Goal: Task Accomplishment & Management: Use online tool/utility

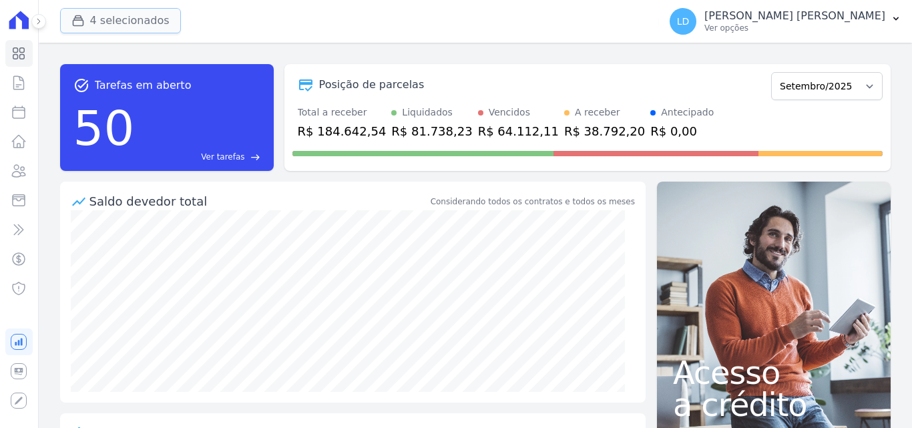
click at [133, 25] on button "4 selecionados" at bounding box center [120, 20] width 121 height 25
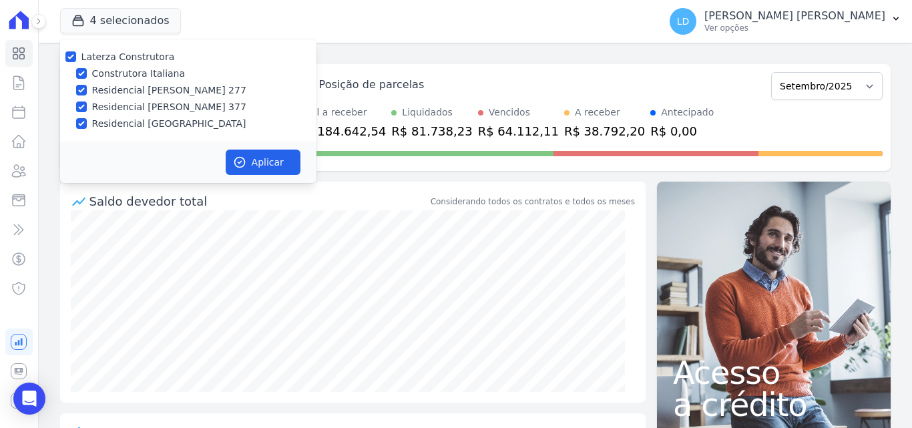
click at [131, 61] on label "Laterza Construtora" at bounding box center [127, 56] width 93 height 11
click at [76, 61] on input "Laterza Construtora" at bounding box center [70, 56] width 11 height 11
checkbox input "false"
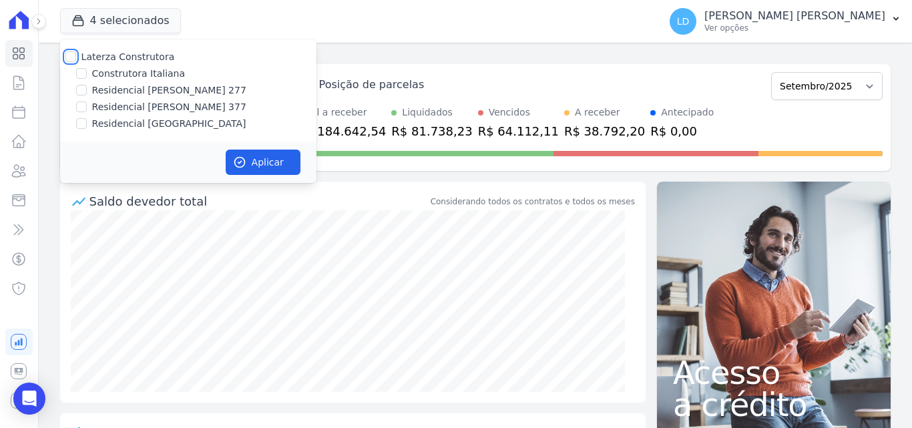
checkbox input "false"
click at [146, 124] on label "Residencial [GEOGRAPHIC_DATA]" at bounding box center [169, 124] width 154 height 14
click at [87, 124] on input "Residencial [GEOGRAPHIC_DATA]" at bounding box center [81, 123] width 11 height 11
checkbox input "true"
click at [254, 150] on button "Aplicar" at bounding box center [263, 162] width 75 height 25
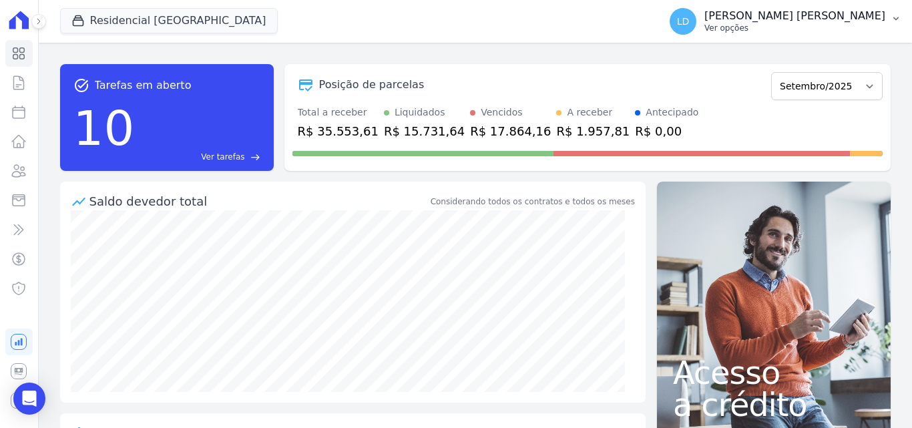
click at [828, 27] on p "Ver opções" at bounding box center [794, 28] width 181 height 11
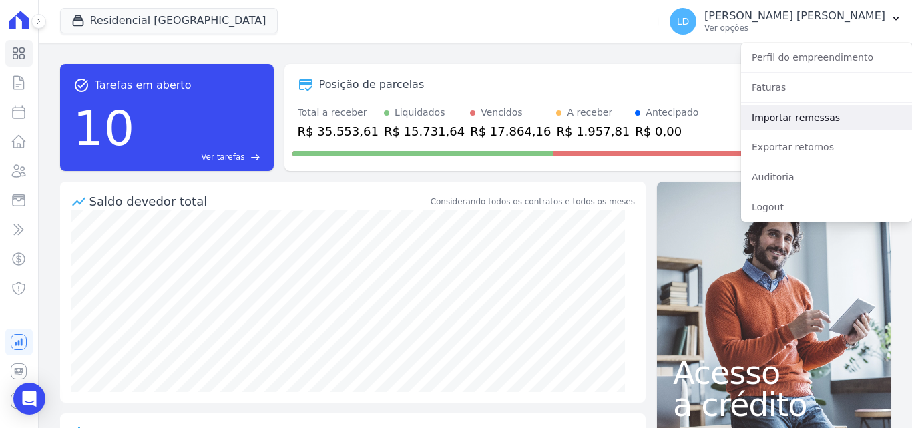
click at [811, 122] on link "Importar remessas" at bounding box center [826, 117] width 171 height 24
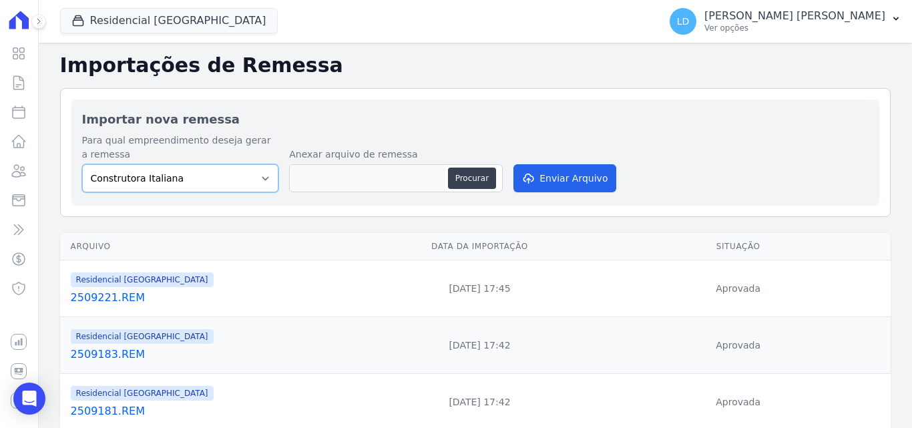
click at [206, 178] on select "Construtora Italiana Residencial [PERSON_NAME] 277 Residencial [PERSON_NAME][ST…" at bounding box center [180, 178] width 197 height 28
select select "6440c0a1-232b-4aa1-adfe-88cb95fffe46"
click at [82, 164] on select "Construtora Italiana Residencial [PERSON_NAME] 277 Residencial [PERSON_NAME][ST…" at bounding box center [180, 178] width 197 height 28
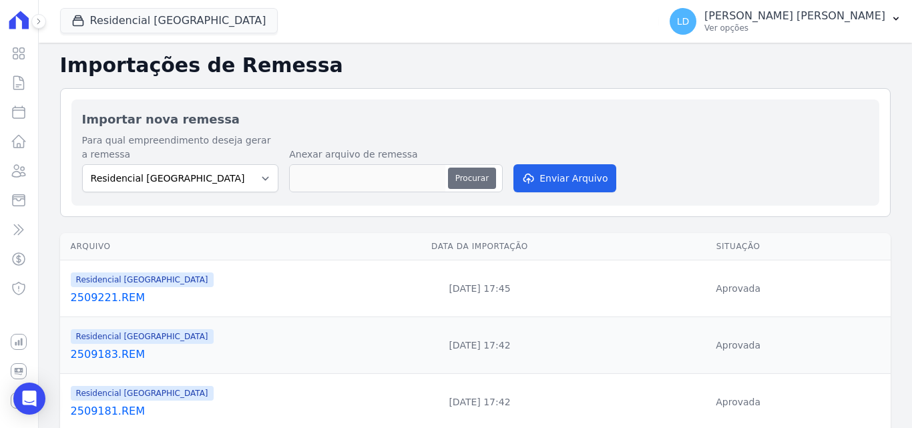
click at [480, 182] on button "Procurar" at bounding box center [472, 178] width 48 height 21
type input "2509291.REM"
click at [549, 186] on button "Enviar Arquivo" at bounding box center [564, 178] width 103 height 28
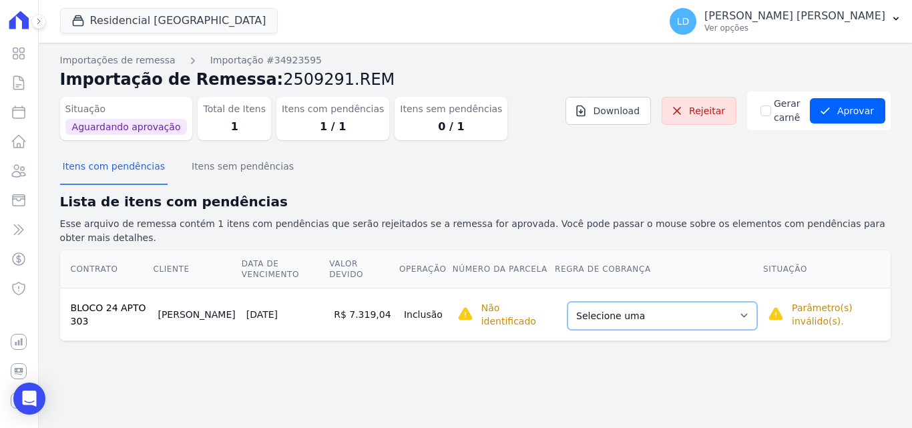
click at [651, 302] on select "Selecione uma Nova Parcela Avulsa Parcela Avulsa Existente Parcela Normal (41 X…" at bounding box center [662, 316] width 190 height 28
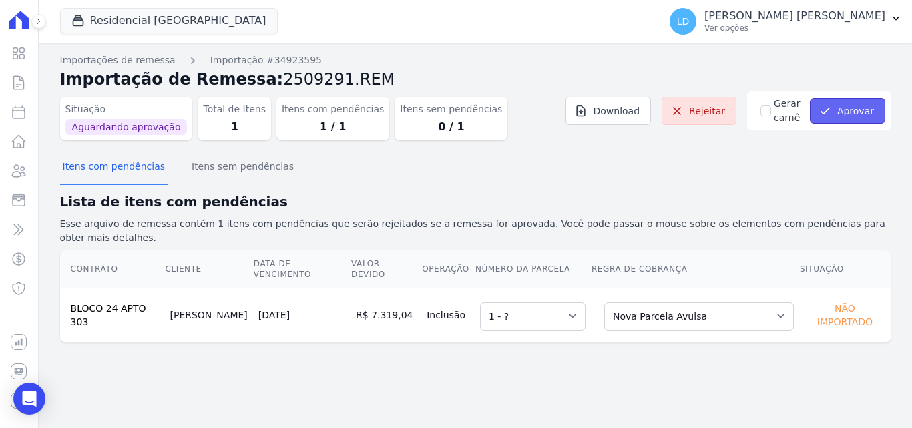
click at [848, 122] on button "Aprovar" at bounding box center [847, 110] width 75 height 25
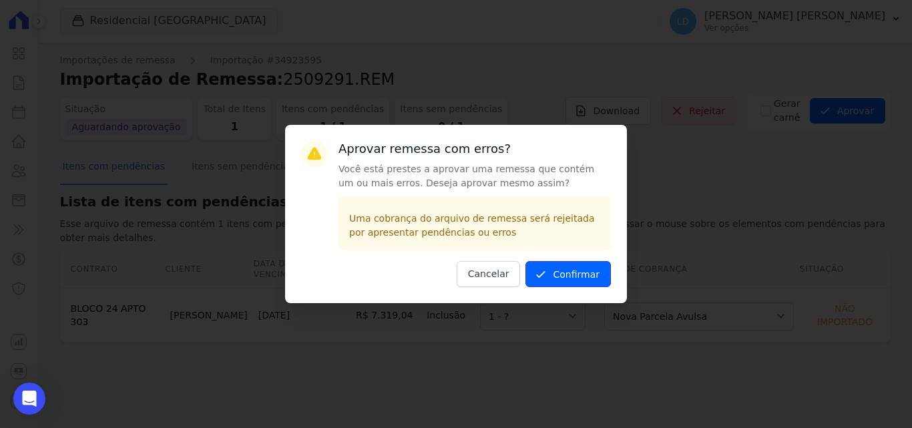
click at [592, 280] on button "Confirmar" at bounding box center [567, 274] width 85 height 26
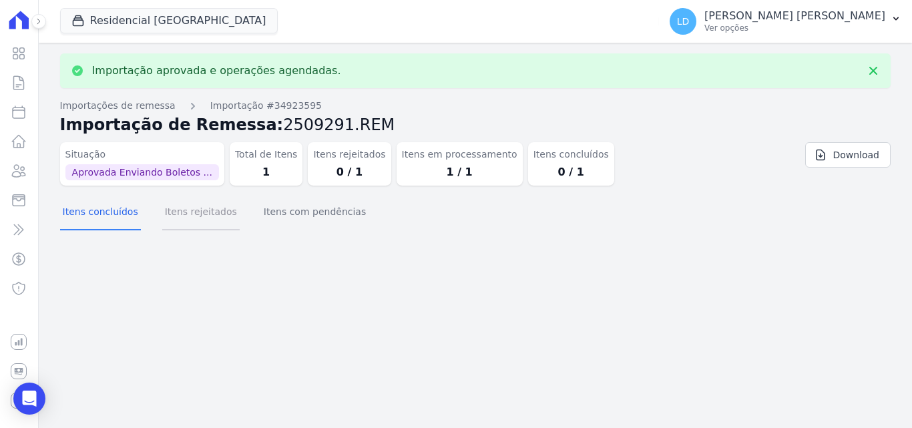
click at [197, 218] on button "Itens rejeitados" at bounding box center [200, 213] width 77 height 35
click at [288, 215] on button "Itens com pendências" at bounding box center [314, 213] width 107 height 35
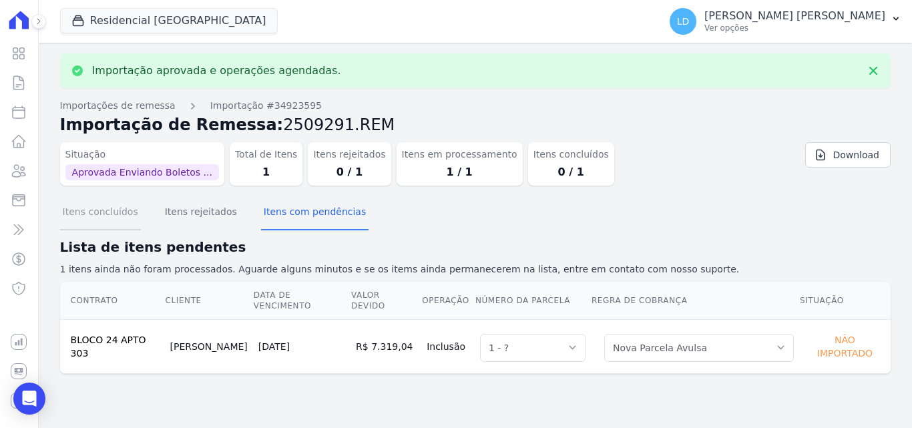
click at [124, 214] on button "Itens concluídos" at bounding box center [100, 213] width 81 height 35
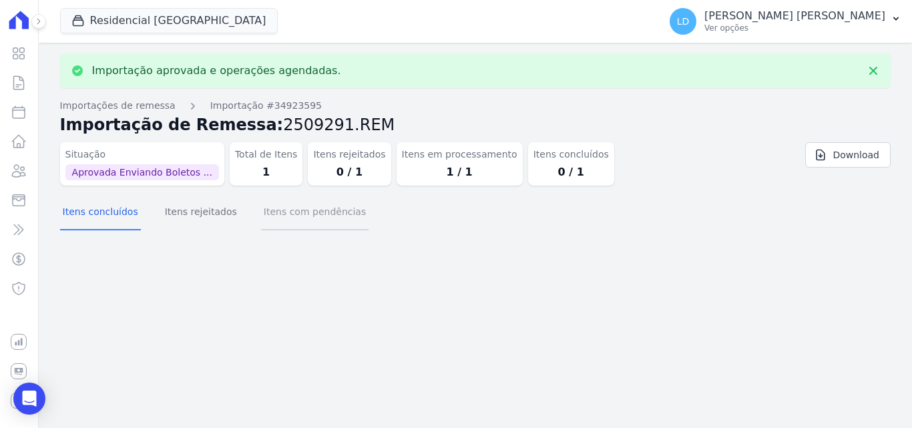
click at [307, 221] on button "Itens com pendências" at bounding box center [314, 213] width 107 height 35
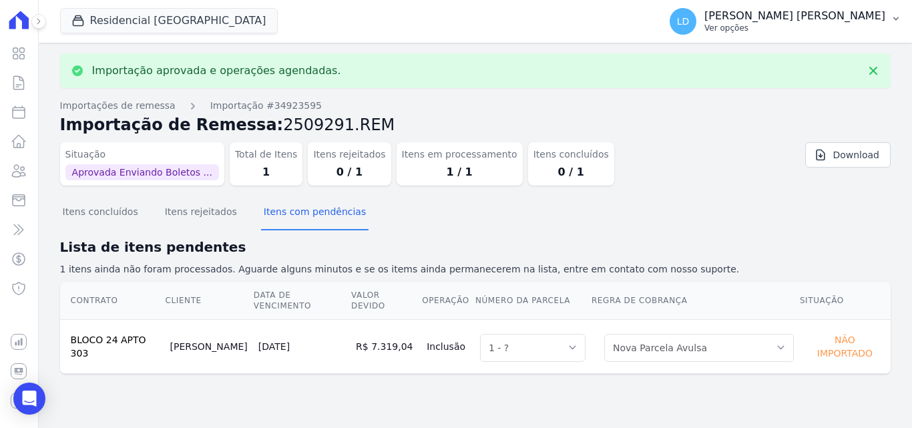
click at [840, 33] on p "Ver opções" at bounding box center [794, 28] width 181 height 11
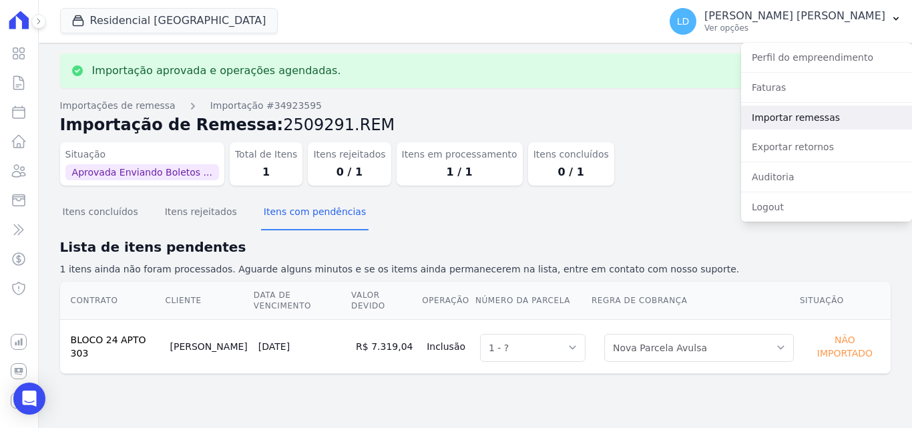
click at [811, 119] on link "Importar remessas" at bounding box center [826, 117] width 171 height 24
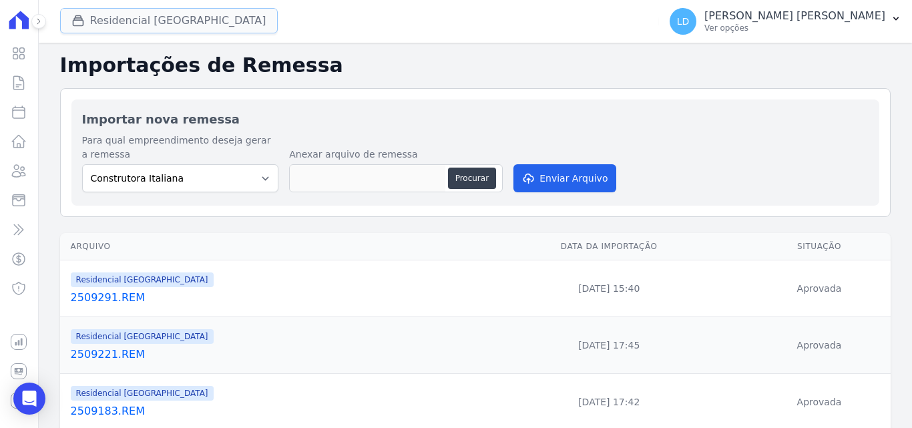
click at [148, 16] on button "Residencial [GEOGRAPHIC_DATA]" at bounding box center [169, 20] width 218 height 25
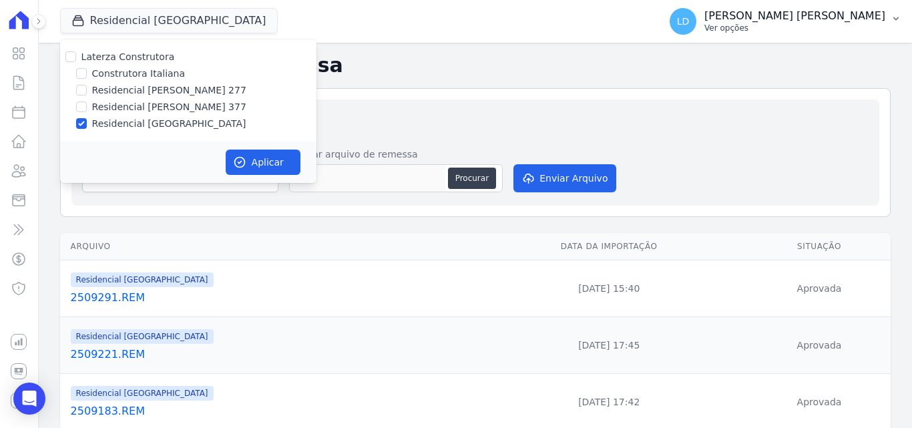
click at [830, 31] on p "Ver opções" at bounding box center [794, 28] width 181 height 11
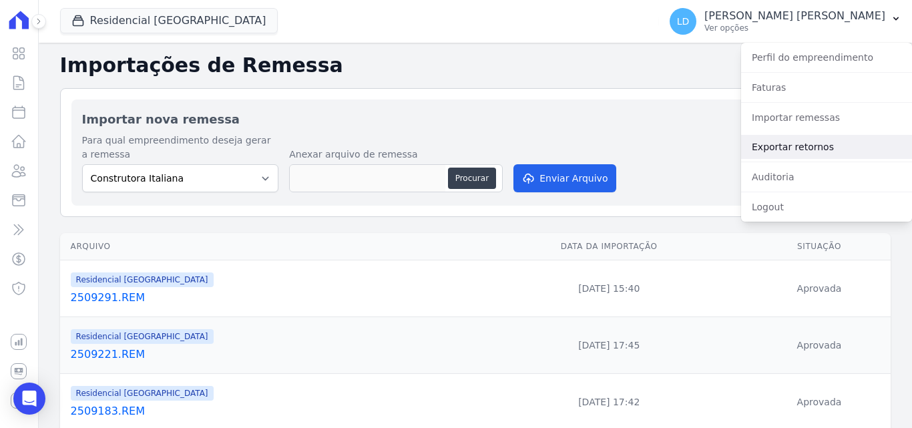
click at [812, 141] on link "Exportar retornos" at bounding box center [826, 147] width 171 height 24
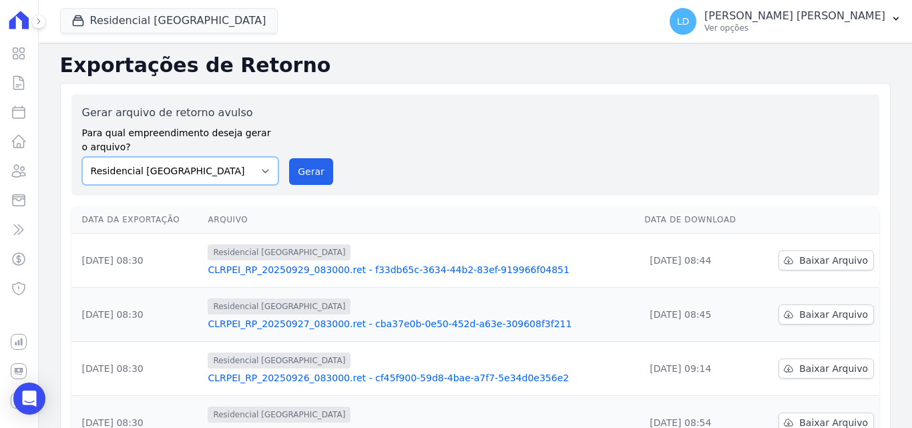
click at [178, 176] on select "Construtora Italiana Residencial [PERSON_NAME] 277 Residencial [PERSON_NAME][ST…" at bounding box center [180, 171] width 197 height 28
click at [309, 164] on button "Gerar" at bounding box center [311, 171] width 44 height 27
click at [797, 252] on link "Baixar Arquivo" at bounding box center [825, 260] width 95 height 20
click at [15, 166] on icon at bounding box center [19, 171] width 13 height 12
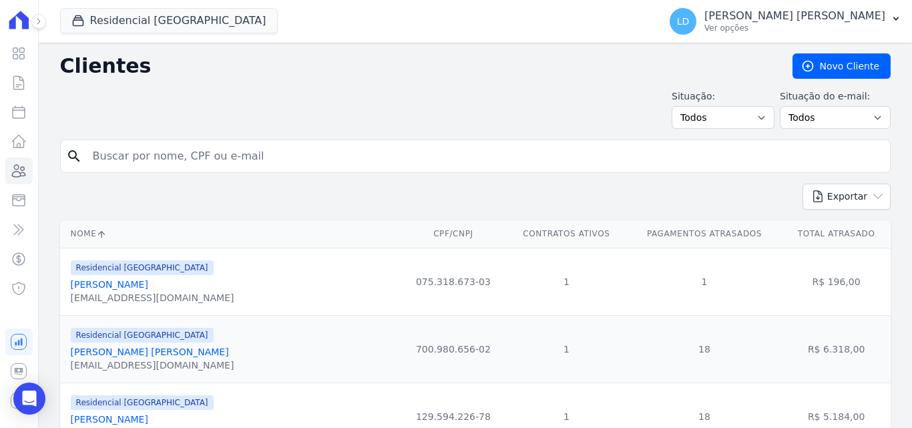
click at [220, 157] on input "search" at bounding box center [485, 156] width 800 height 27
type input "vitoria lo"
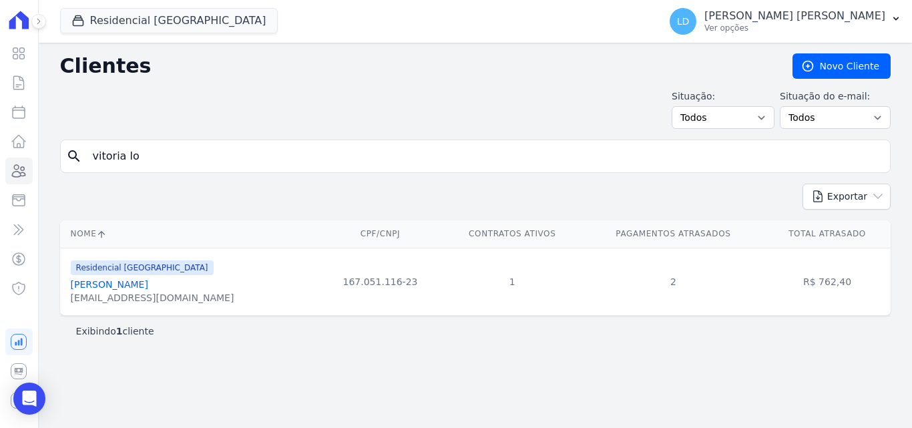
click at [148, 284] on link "Vitoria Lourenco Martins" at bounding box center [109, 284] width 77 height 11
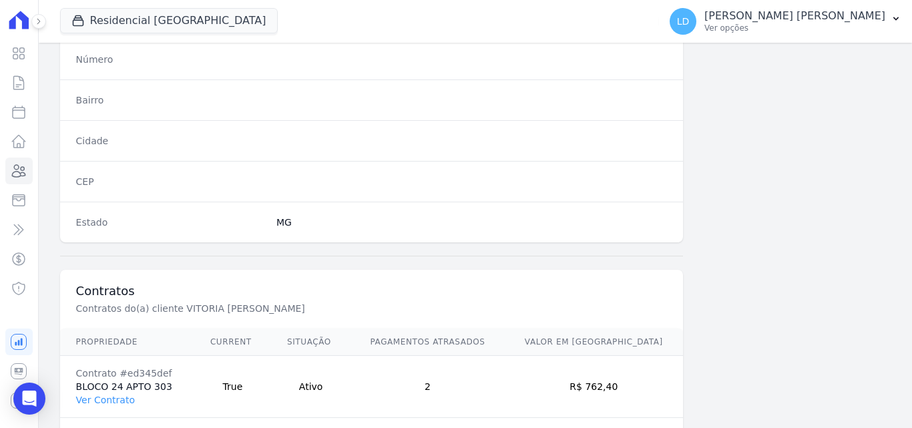
scroll to position [821, 0]
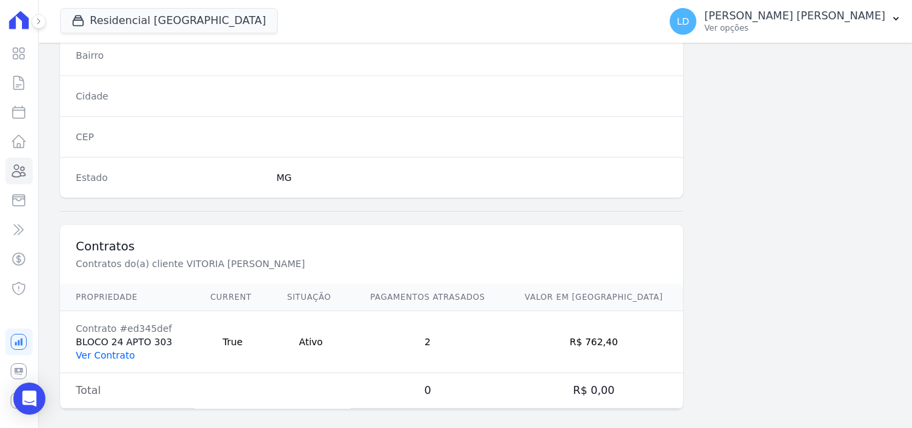
click at [113, 350] on link "Ver Contrato" at bounding box center [105, 355] width 59 height 11
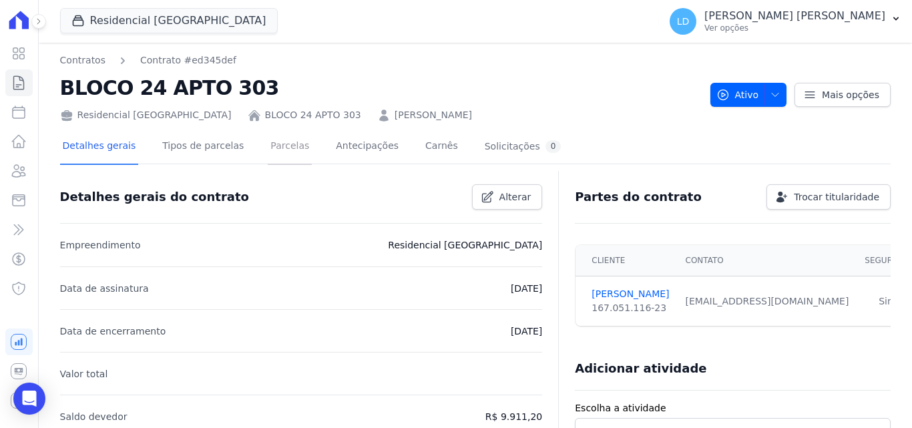
click at [276, 145] on link "Parcelas" at bounding box center [290, 147] width 44 height 35
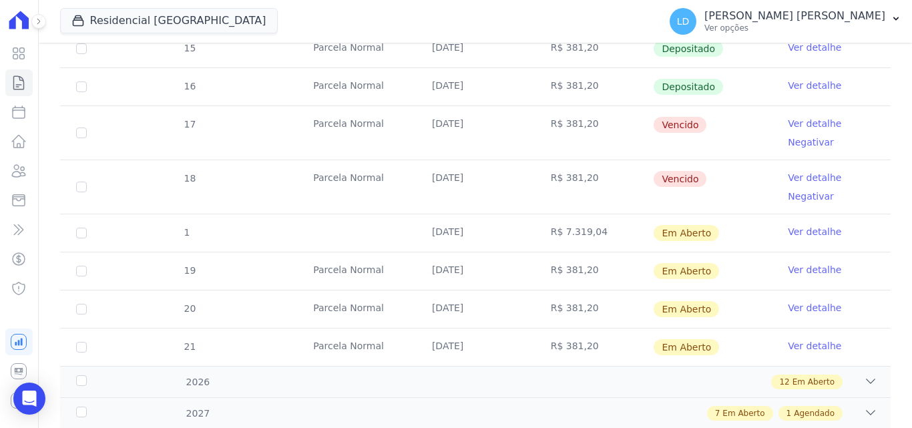
scroll to position [514, 0]
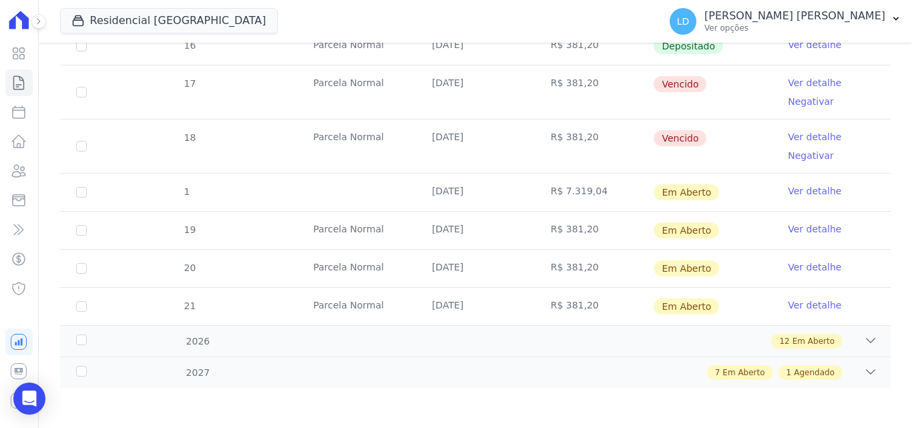
click at [794, 193] on link "Ver detalhe" at bounding box center [814, 190] width 53 height 13
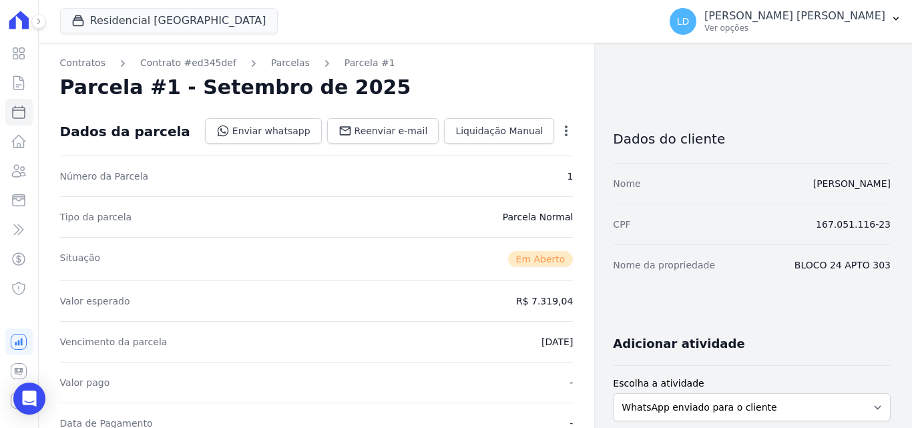
click at [559, 129] on icon "button" at bounding box center [565, 130] width 13 height 13
click at [532, 87] on div "Parcela #1 - Setembro de 2025" at bounding box center [316, 87] width 513 height 24
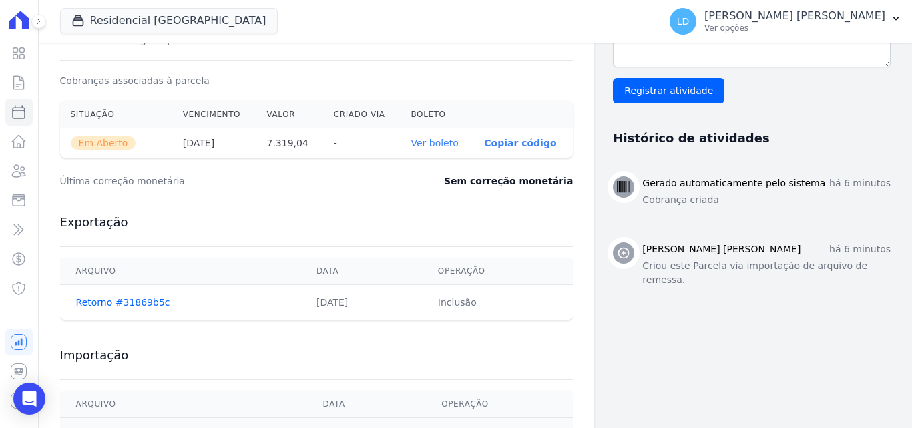
scroll to position [401, 0]
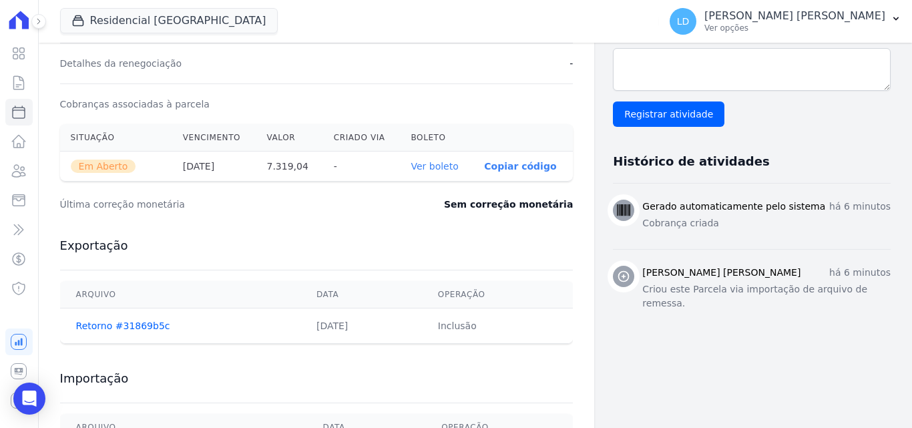
click at [440, 170] on link "Ver boleto" at bounding box center [434, 166] width 47 height 11
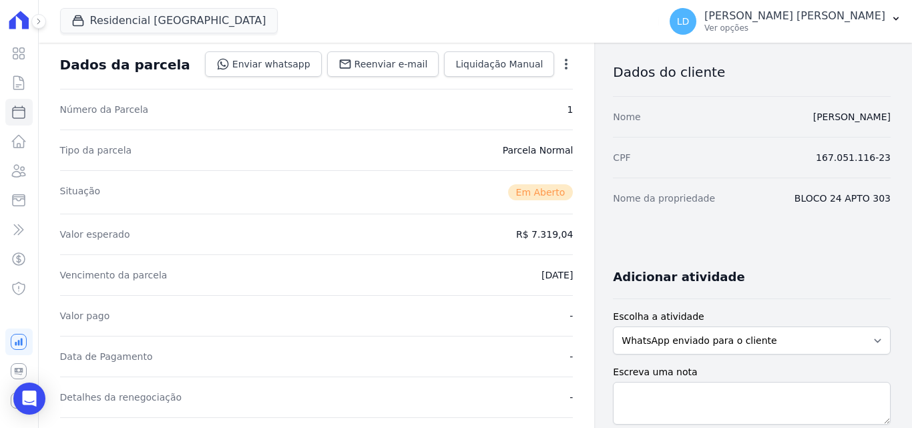
scroll to position [0, 0]
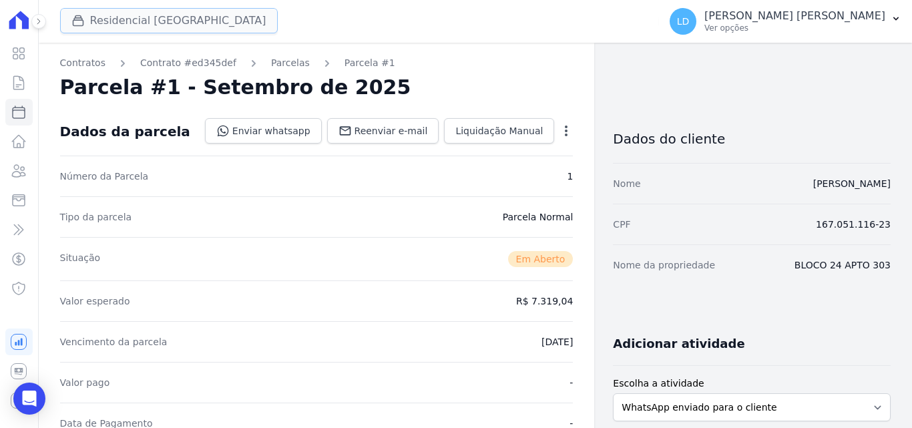
click at [154, 16] on button "Residencial [GEOGRAPHIC_DATA]" at bounding box center [169, 20] width 218 height 25
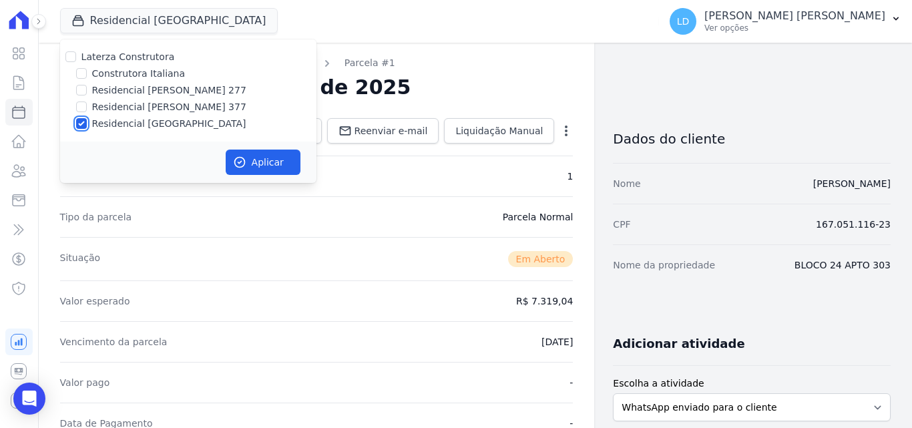
drag, startPoint x: 81, startPoint y: 124, endPoint x: 90, endPoint y: 108, distance: 18.5
click at [81, 123] on input "Residencial [GEOGRAPHIC_DATA]" at bounding box center [81, 123] width 11 height 11
checkbox input "false"
click at [82, 105] on input "Residencial [PERSON_NAME] 377" at bounding box center [81, 106] width 11 height 11
checkbox input "true"
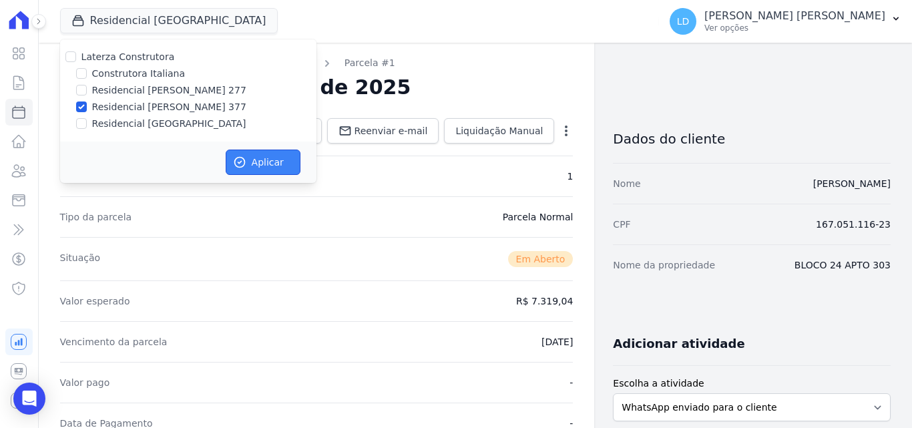
click at [235, 154] on button "Aplicar" at bounding box center [263, 162] width 75 height 25
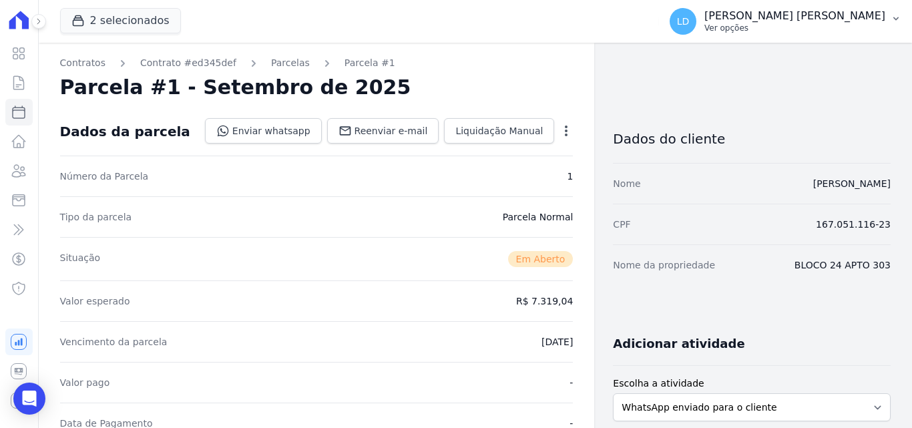
click at [836, 30] on p "Ver opções" at bounding box center [794, 28] width 181 height 11
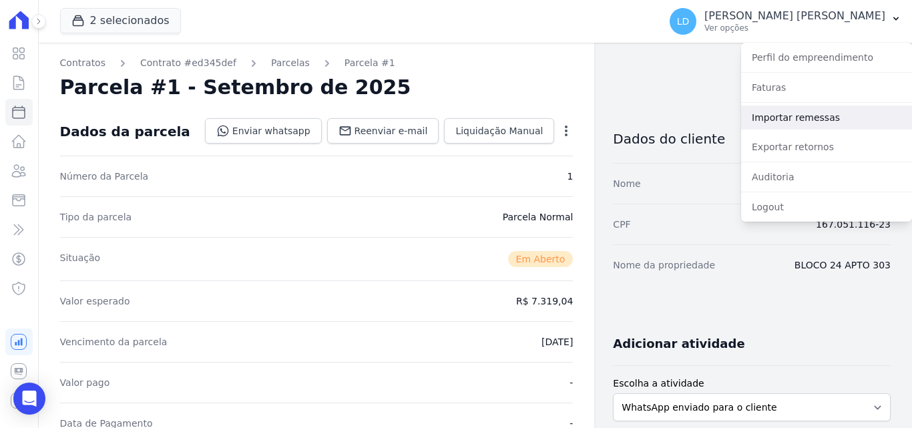
drag, startPoint x: 797, startPoint y: 119, endPoint x: 790, endPoint y: 124, distance: 8.4
click at [796, 119] on link "Importar remessas" at bounding box center [826, 117] width 171 height 24
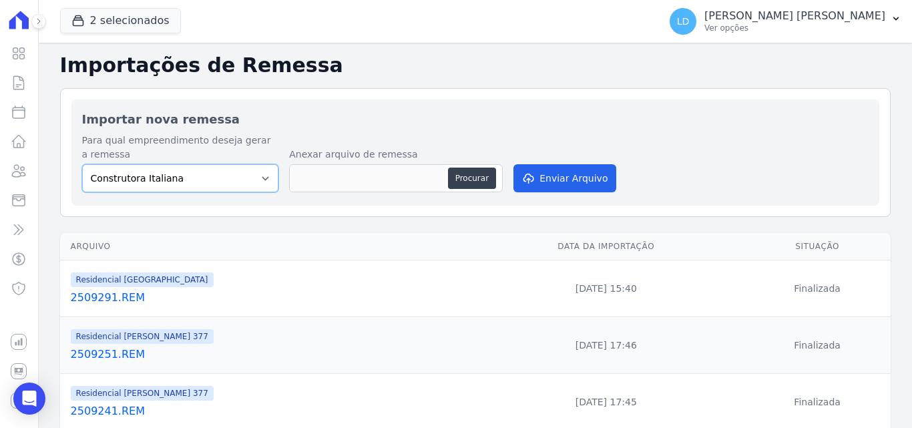
click at [209, 178] on select "Construtora Italiana Residencial [PERSON_NAME] 277 Residencial [PERSON_NAME][ST…" at bounding box center [180, 178] width 197 height 28
select select "0cd9190e-dfd9-46e5-afc8-7298ef4c0c2b"
click at [82, 164] on select "Construtora Italiana Residencial [PERSON_NAME] 277 Residencial [PERSON_NAME][ST…" at bounding box center [180, 178] width 197 height 28
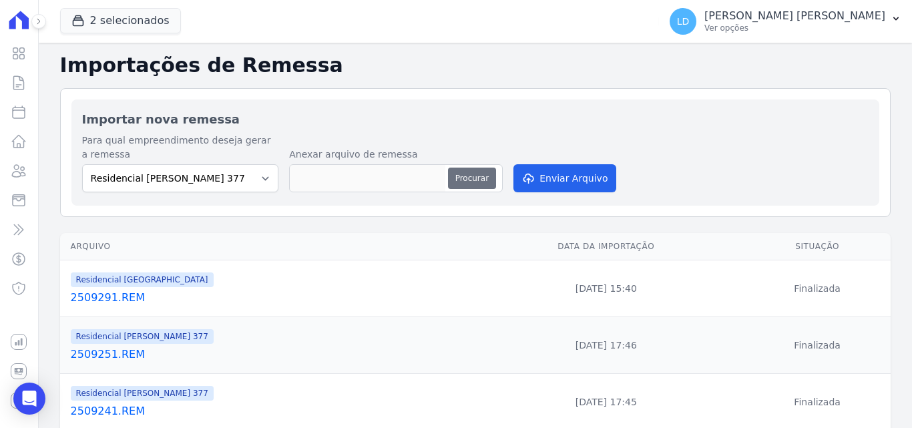
click at [463, 179] on button "Procurar" at bounding box center [472, 178] width 48 height 21
type input "2509292.REM"
click at [546, 178] on button "Enviar Arquivo" at bounding box center [564, 178] width 103 height 28
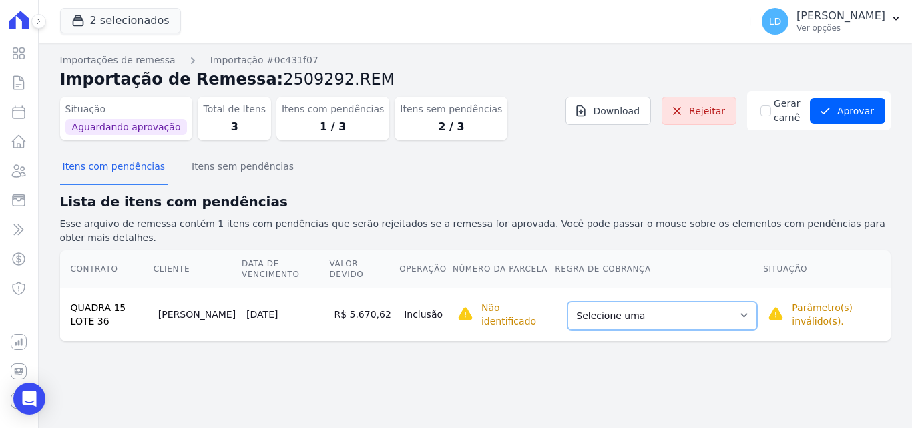
click at [625, 302] on select "Selecione uma Nova Parcela Avulsa Parcela Avulsa Existente Parcela Normal (25 X…" at bounding box center [662, 316] width 190 height 28
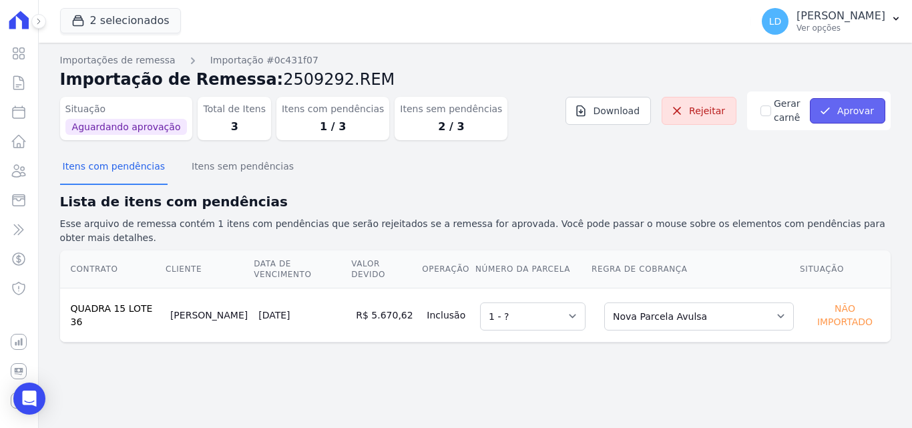
click at [865, 115] on button "Aprovar" at bounding box center [847, 110] width 75 height 25
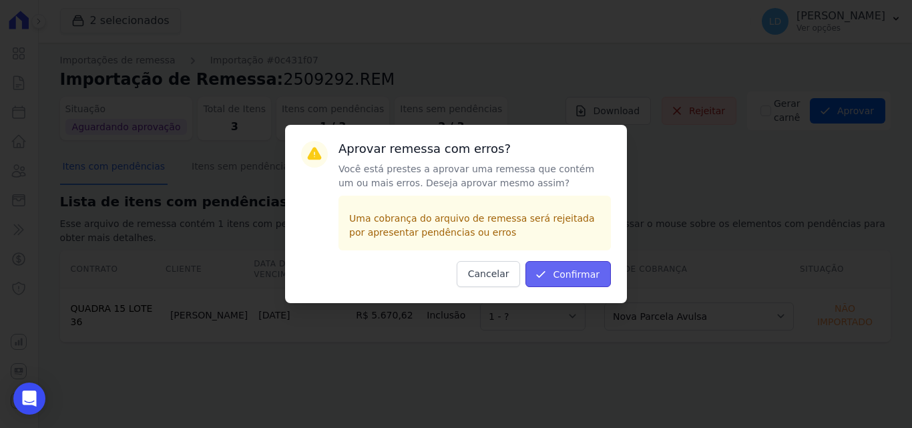
click at [590, 280] on button "Confirmar" at bounding box center [567, 274] width 85 height 26
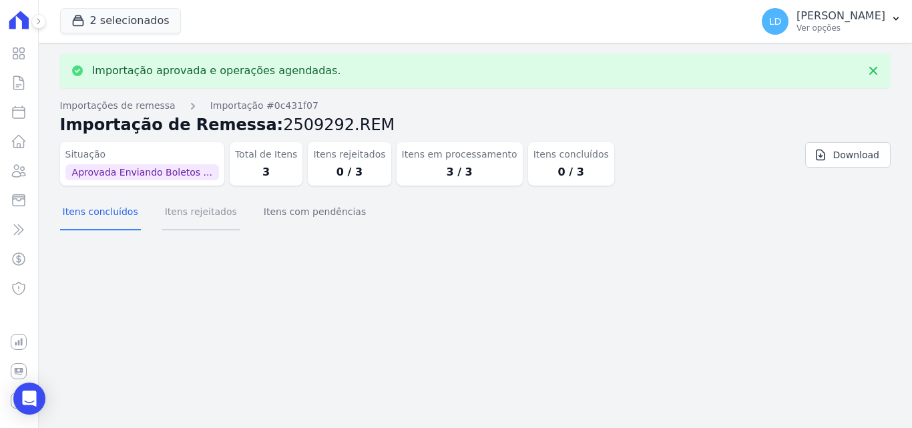
click at [214, 213] on button "Itens rejeitados" at bounding box center [200, 213] width 77 height 35
click at [290, 220] on button "Itens com pendências" at bounding box center [314, 213] width 107 height 35
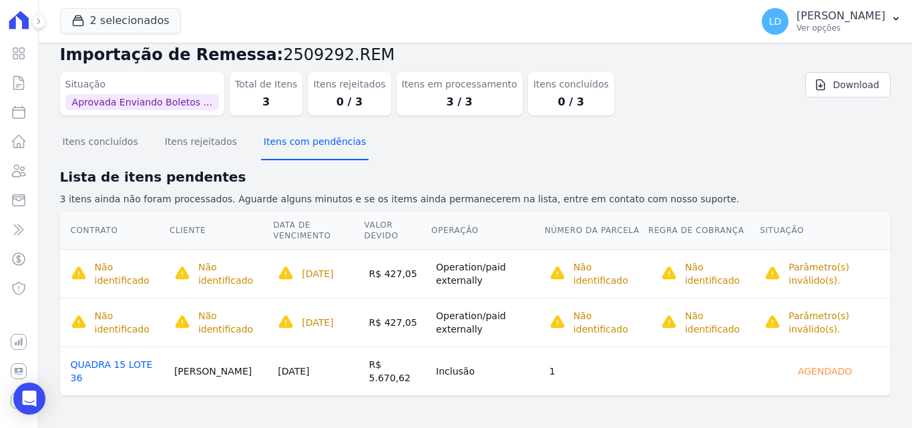
scroll to position [17, 0]
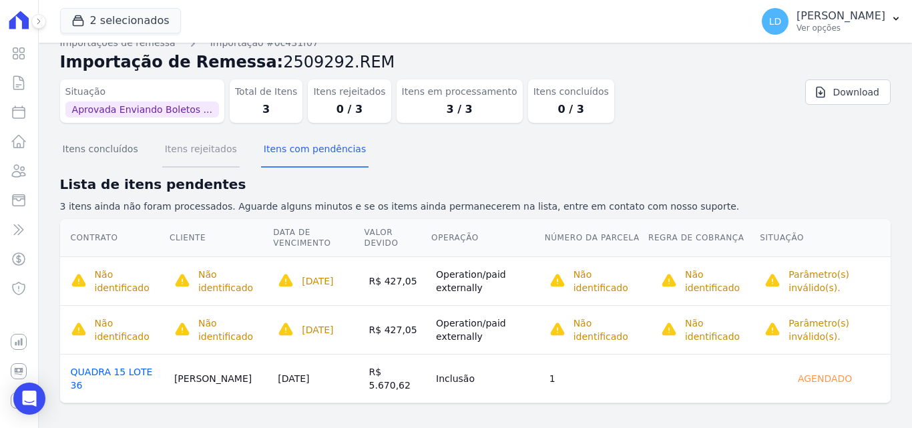
click at [212, 154] on button "Itens rejeitados" at bounding box center [200, 150] width 77 height 35
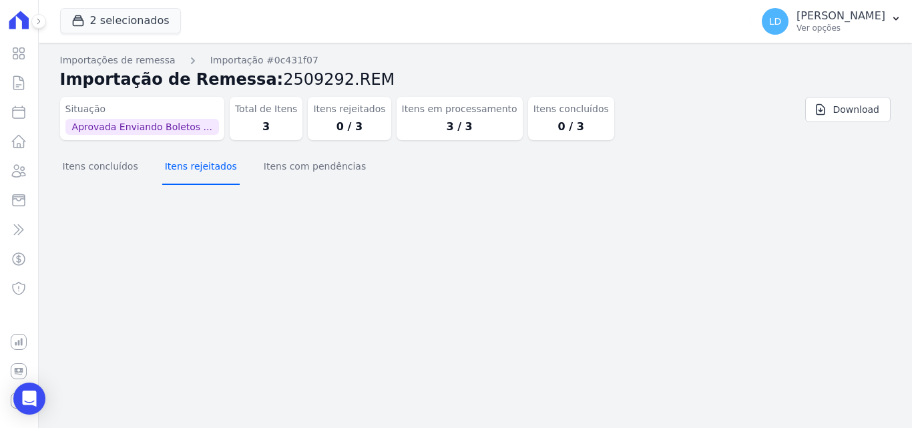
scroll to position [0, 0]
click at [85, 172] on button "Itens concluídos" at bounding box center [100, 167] width 81 height 35
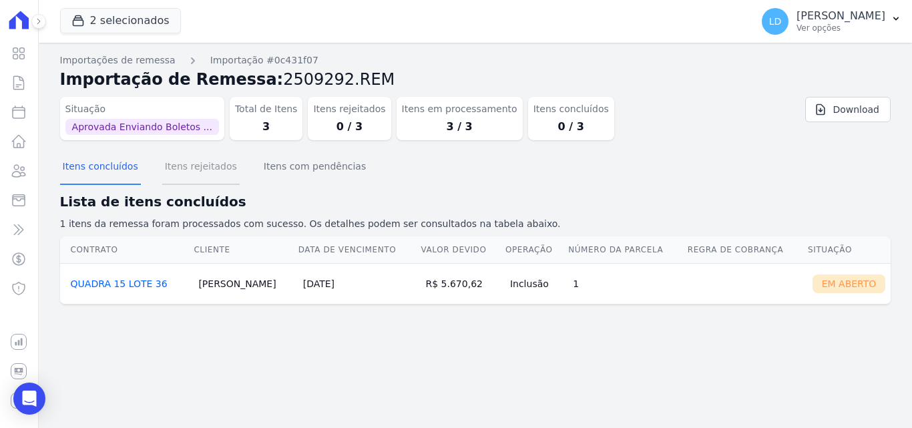
click at [202, 170] on button "Itens rejeitados" at bounding box center [200, 167] width 77 height 35
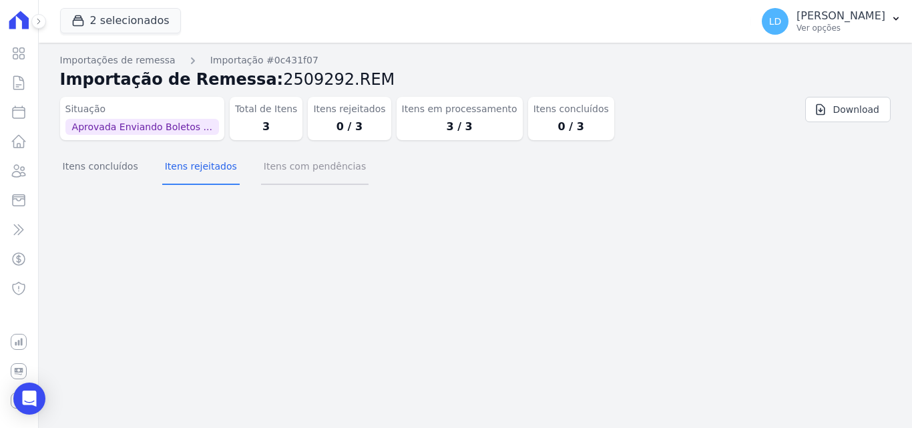
click at [266, 172] on button "Itens com pendências" at bounding box center [314, 167] width 107 height 35
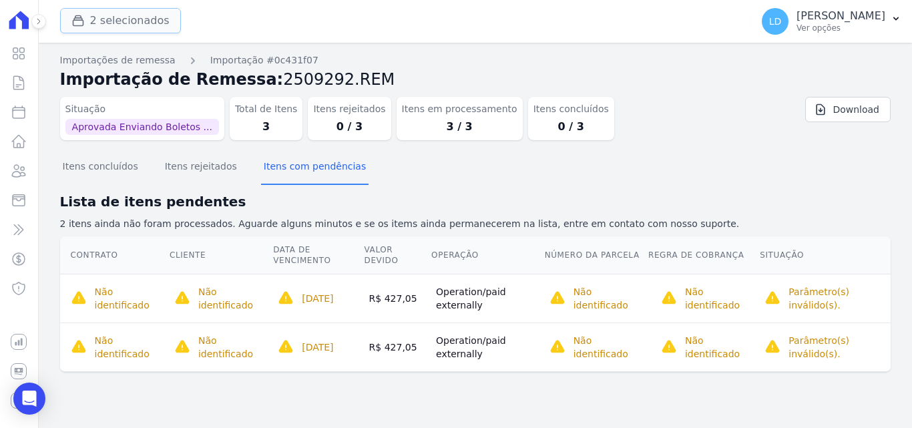
click at [152, 27] on button "2 selecionados" at bounding box center [120, 20] width 121 height 25
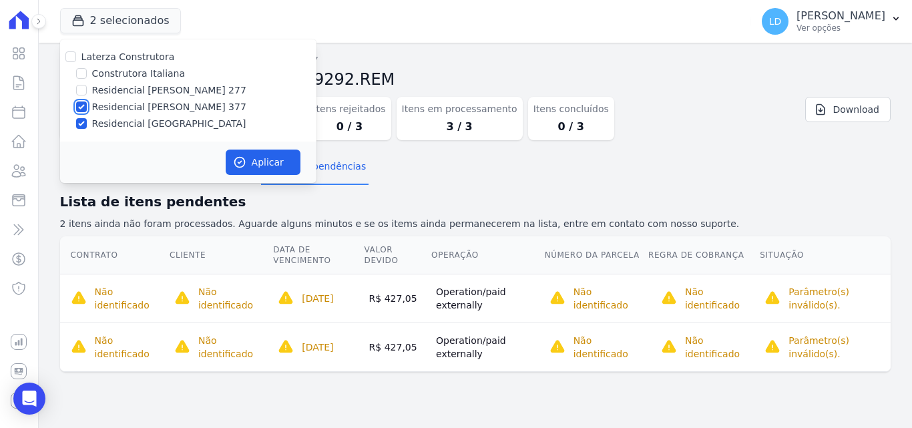
click at [80, 110] on input "Residencial [PERSON_NAME] 377" at bounding box center [81, 106] width 11 height 11
checkbox input "false"
click at [80, 123] on input "Residencial [GEOGRAPHIC_DATA]" at bounding box center [81, 123] width 11 height 11
checkbox input "false"
click at [81, 75] on input "Construtora Italiana" at bounding box center [81, 73] width 11 height 11
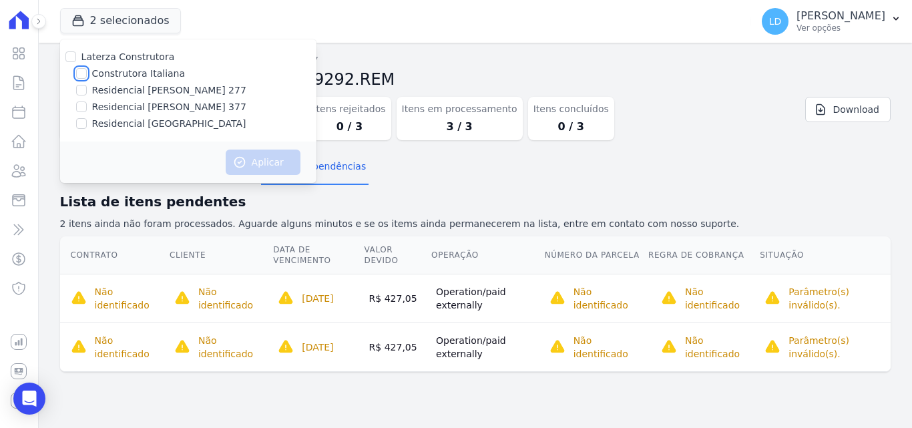
checkbox input "true"
click at [236, 168] on icon "button" at bounding box center [239, 162] width 13 height 13
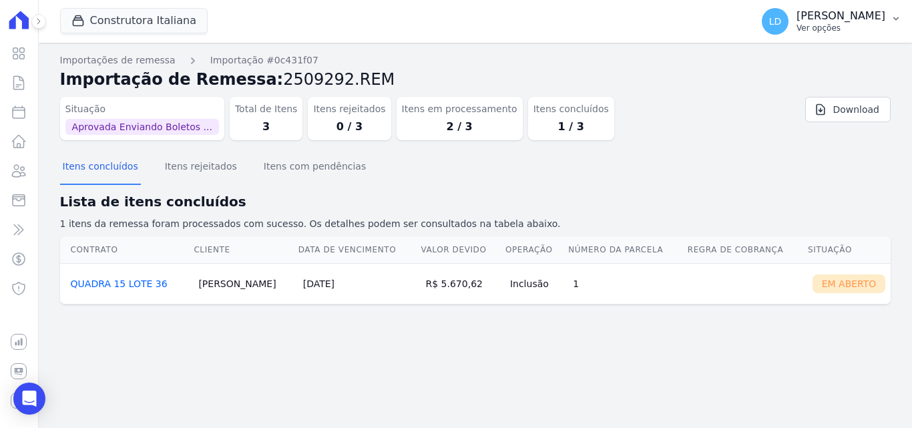
click at [848, 25] on p "Ver opções" at bounding box center [840, 28] width 89 height 11
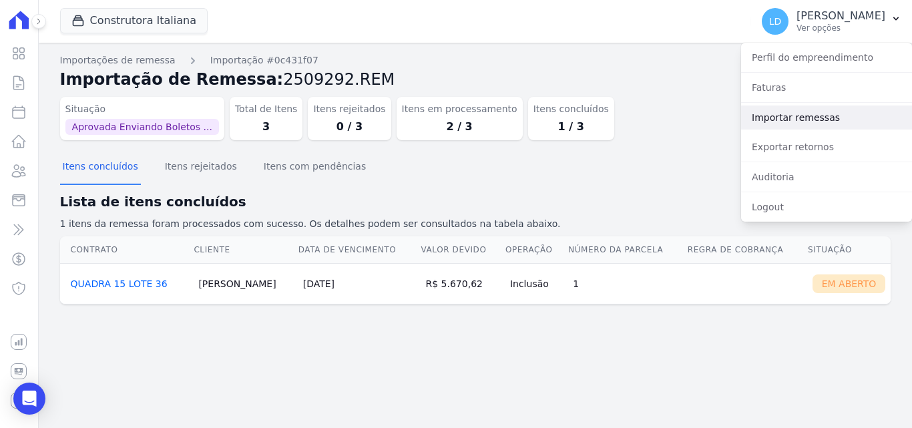
click at [816, 113] on link "Importar remessas" at bounding box center [826, 117] width 171 height 24
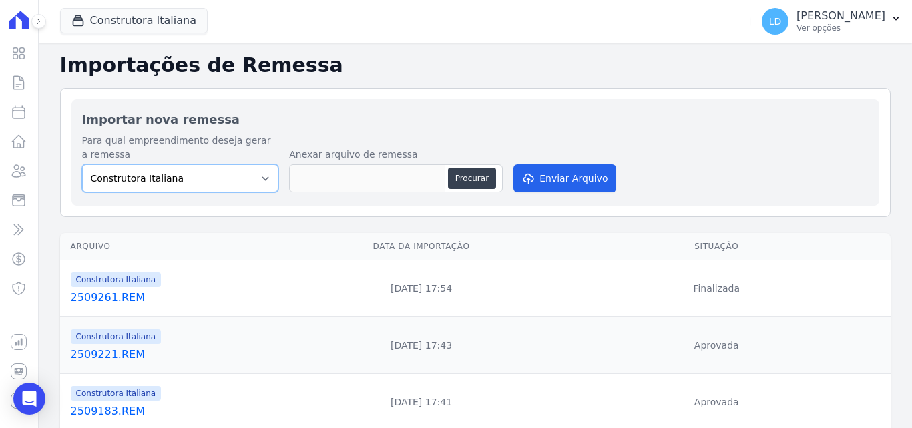
click at [172, 181] on select "Construtora Italiana Residencial [PERSON_NAME] 277 Residencial [PERSON_NAME][ST…" at bounding box center [180, 178] width 197 height 28
click at [173, 182] on select "Construtora Italiana Residencial [PERSON_NAME] 277 Residencial [PERSON_NAME][ST…" at bounding box center [180, 178] width 197 height 28
click at [461, 177] on button "Procurar" at bounding box center [472, 178] width 48 height 21
type input "2509292.REM"
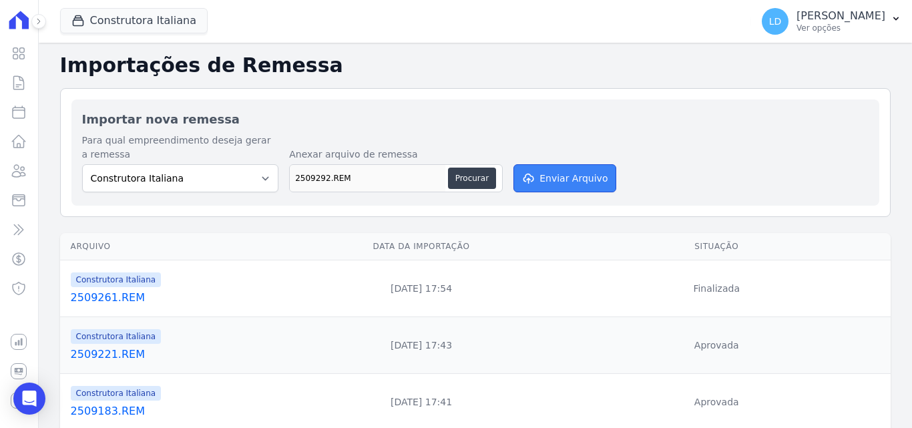
click at [543, 180] on button "Enviar Arquivo" at bounding box center [564, 178] width 103 height 28
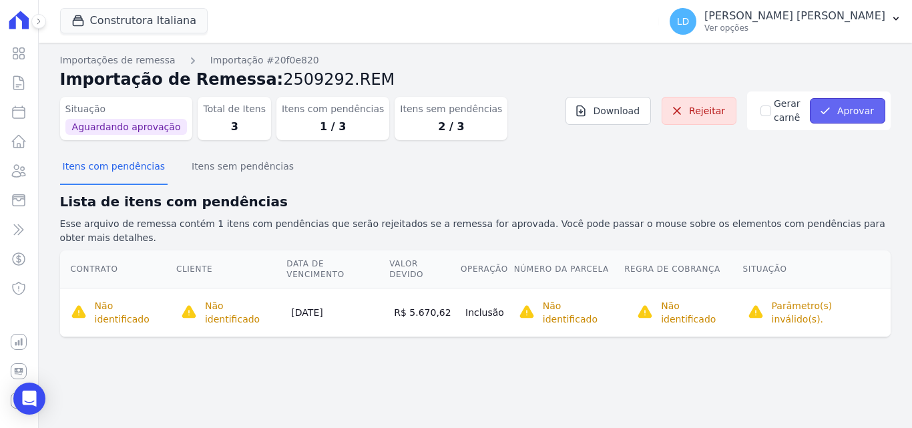
click at [848, 117] on button "Aprovar" at bounding box center [847, 110] width 75 height 25
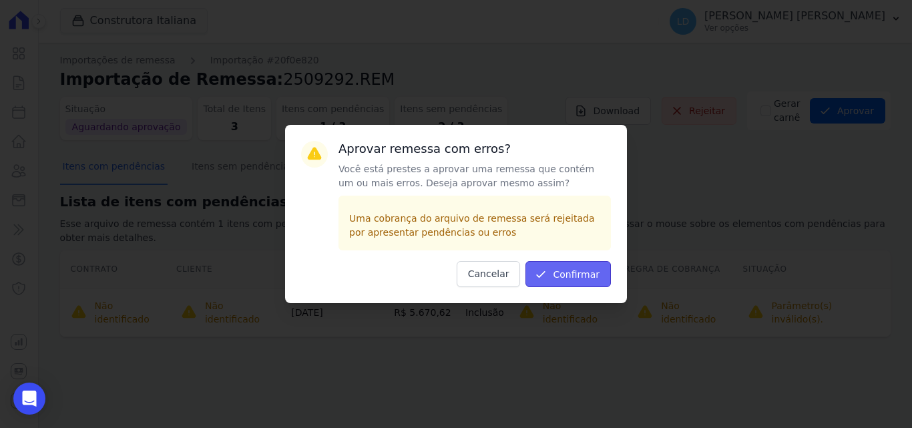
click at [582, 273] on button "Confirmar" at bounding box center [567, 274] width 85 height 26
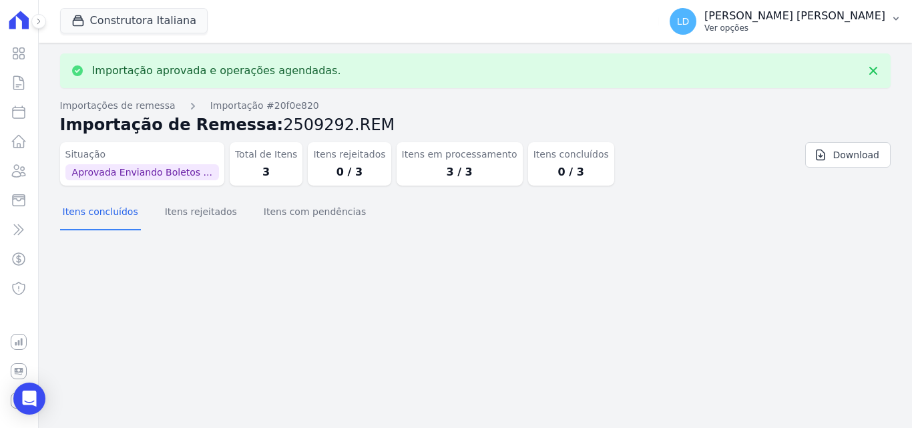
click at [856, 17] on p "[PERSON_NAME] [PERSON_NAME]" at bounding box center [794, 15] width 181 height 13
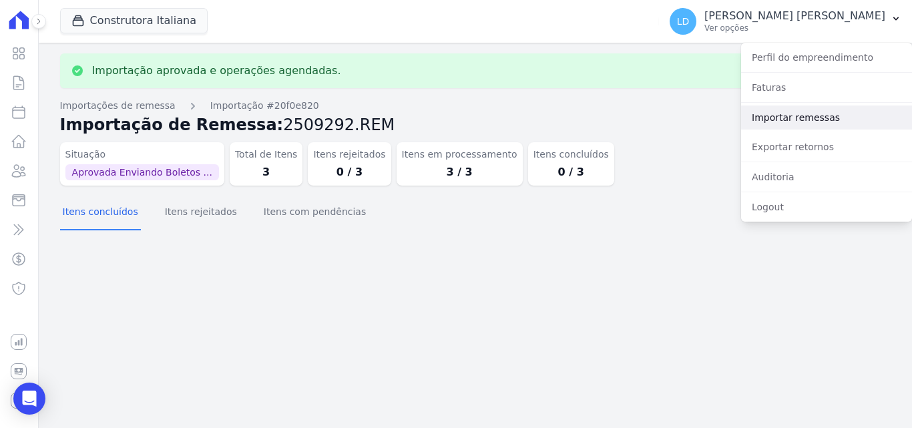
click at [808, 109] on link "Importar remessas" at bounding box center [826, 117] width 171 height 24
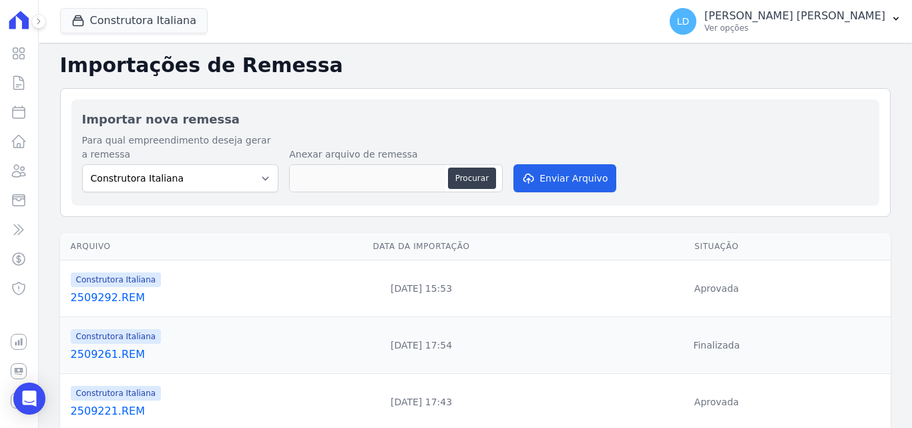
scroll to position [67, 0]
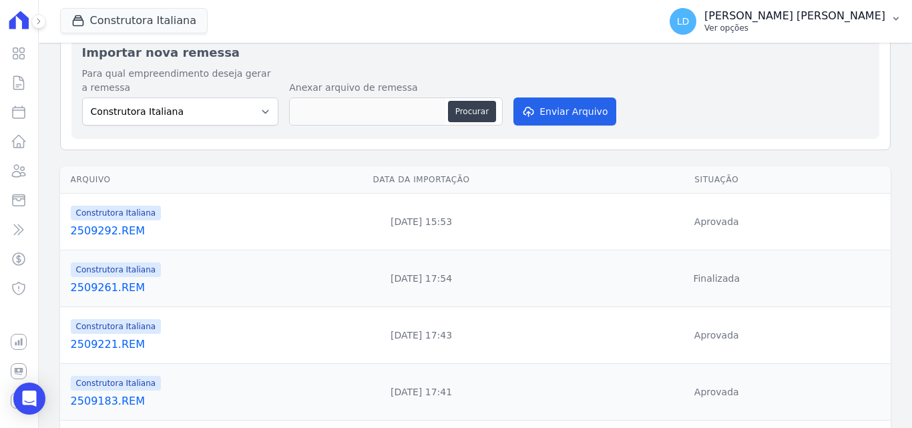
click at [840, 30] on p "Ver opções" at bounding box center [794, 28] width 181 height 11
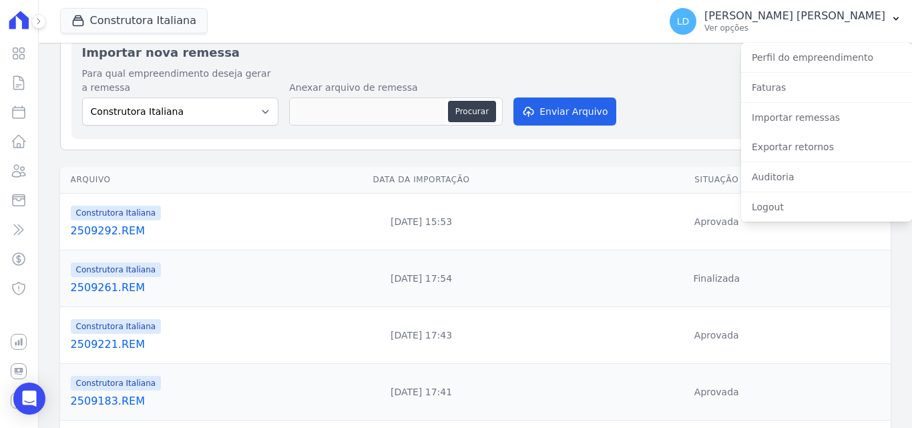
click at [98, 234] on link "2509292.REM" at bounding box center [183, 231] width 224 height 16
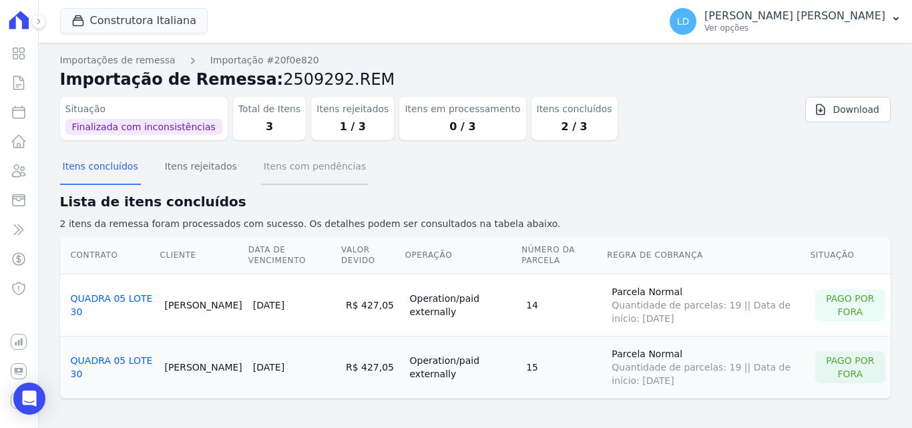
click at [286, 171] on button "Itens com pendências" at bounding box center [314, 167] width 107 height 35
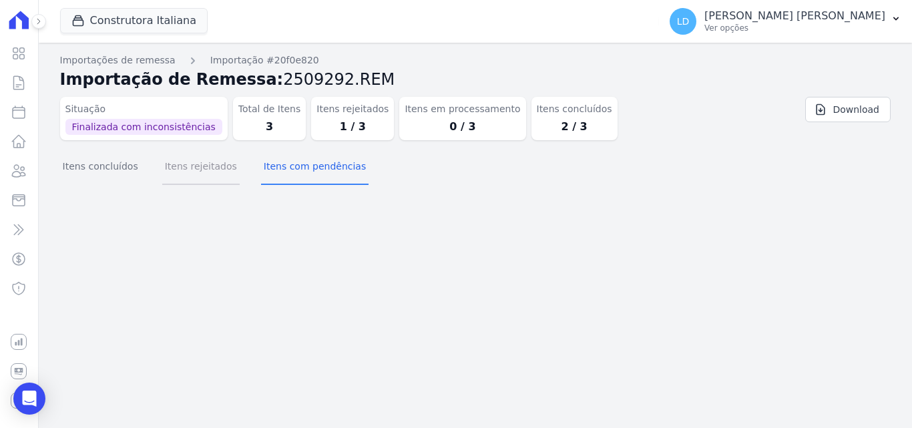
click at [176, 172] on button "Itens rejeitados" at bounding box center [200, 167] width 77 height 35
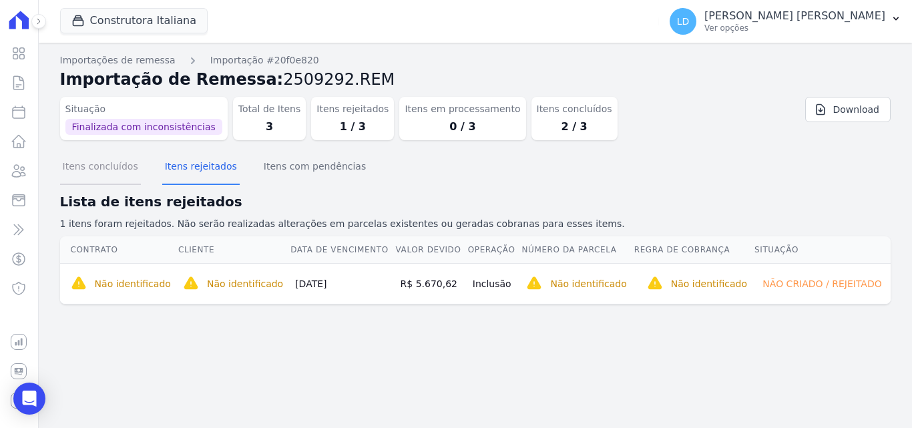
click at [96, 172] on button "Itens concluídos" at bounding box center [100, 167] width 81 height 35
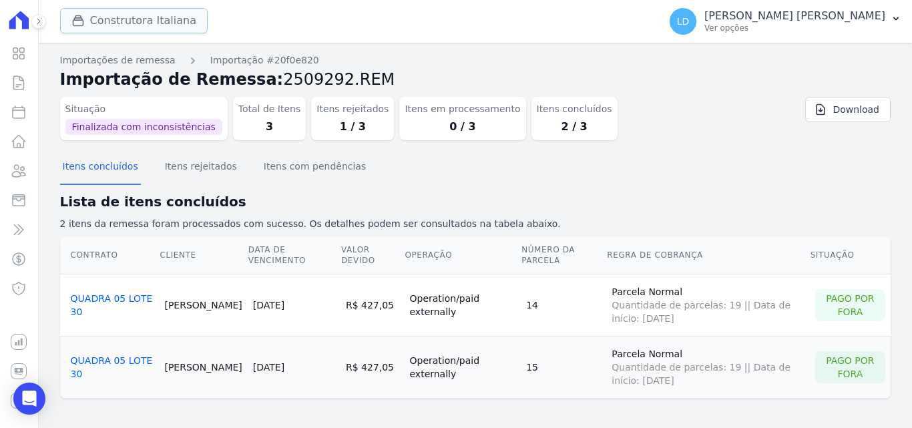
click at [122, 20] on button "Construtora Italiana" at bounding box center [134, 20] width 148 height 25
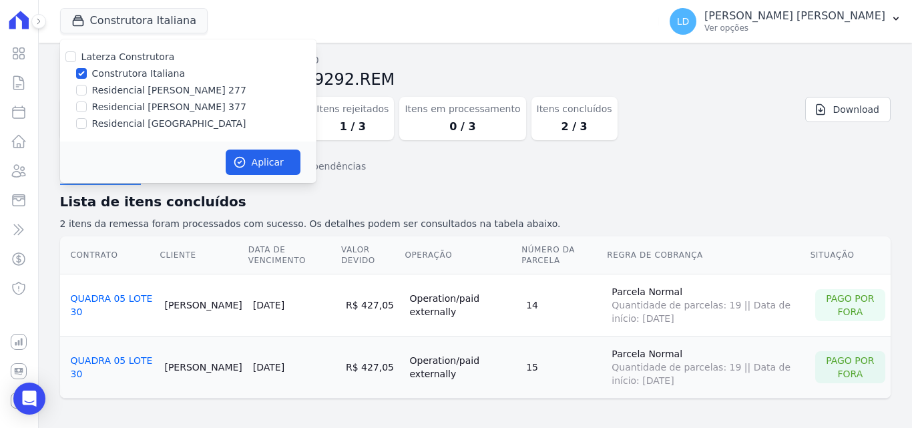
drag, startPoint x: 87, startPoint y: 75, endPoint x: 88, endPoint y: 84, distance: 9.4
click at [87, 75] on div "Construtora Italiana" at bounding box center [188, 74] width 256 height 14
click at [84, 73] on input "Construtora Italiana" at bounding box center [81, 73] width 11 height 11
checkbox input "false"
drag, startPoint x: 84, startPoint y: 109, endPoint x: 91, endPoint y: 110, distance: 6.8
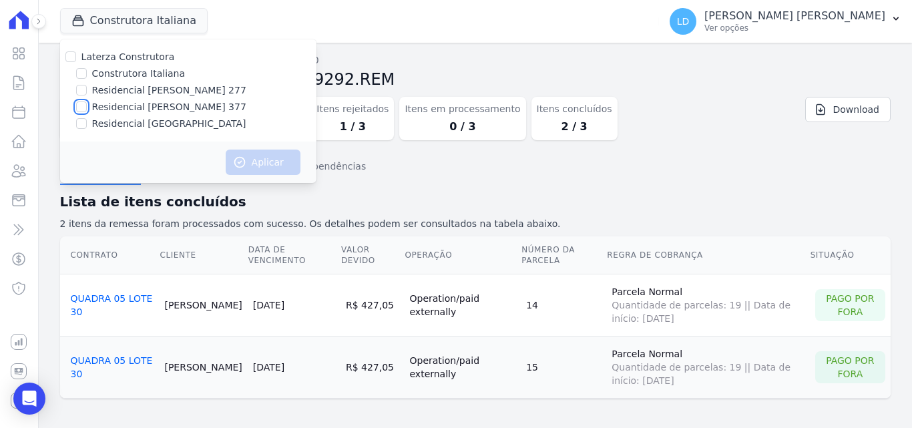
click at [83, 109] on input "Residencial [PERSON_NAME] 377" at bounding box center [81, 106] width 11 height 11
checkbox input "true"
click at [265, 168] on button "Aplicar" at bounding box center [263, 162] width 75 height 25
click at [832, 27] on p "Ver opções" at bounding box center [794, 28] width 181 height 11
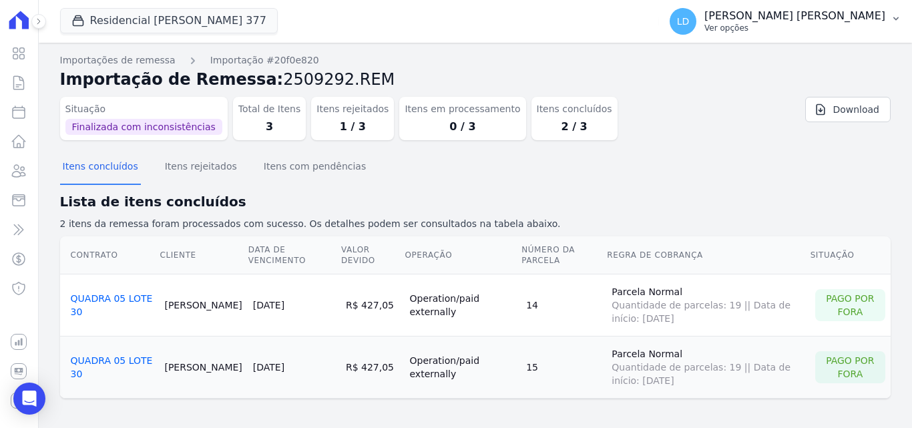
click at [832, 26] on p "Ver opções" at bounding box center [794, 28] width 181 height 11
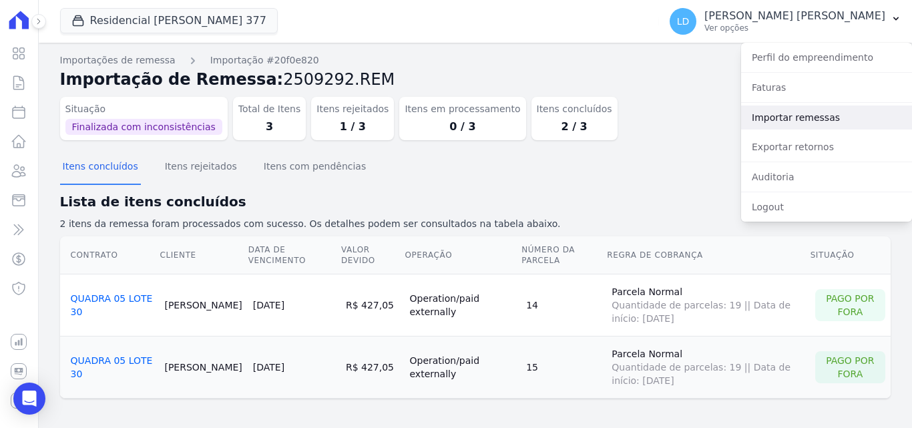
click at [788, 116] on link "Importar remessas" at bounding box center [826, 117] width 171 height 24
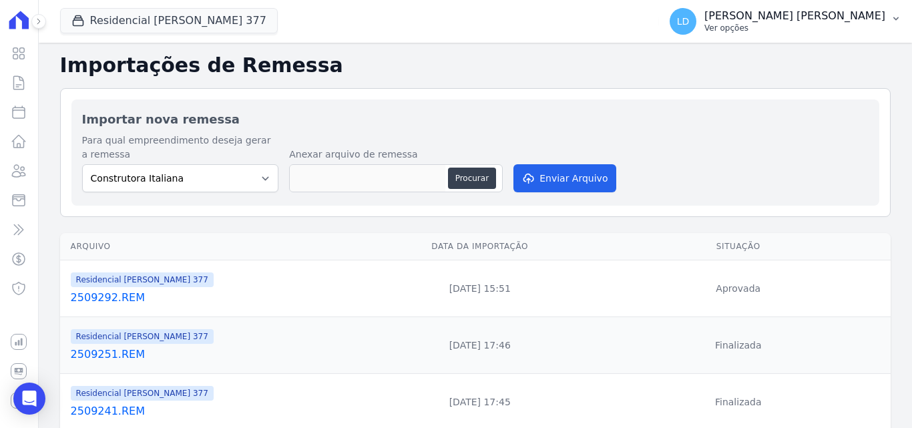
click at [836, 25] on p "Ver opções" at bounding box center [794, 28] width 181 height 11
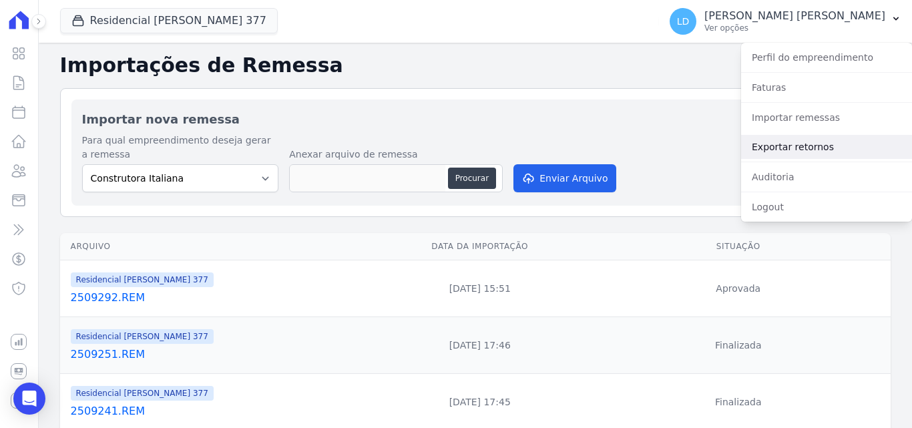
click at [832, 144] on link "Exportar retornos" at bounding box center [826, 147] width 171 height 24
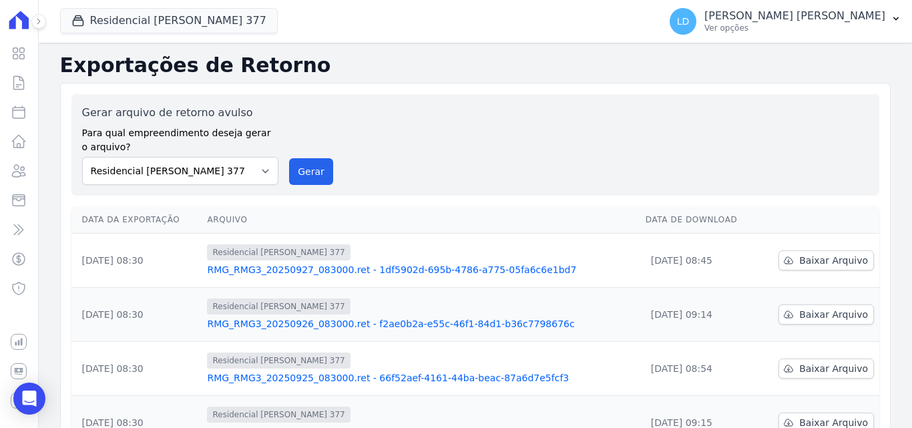
scroll to position [67, 0]
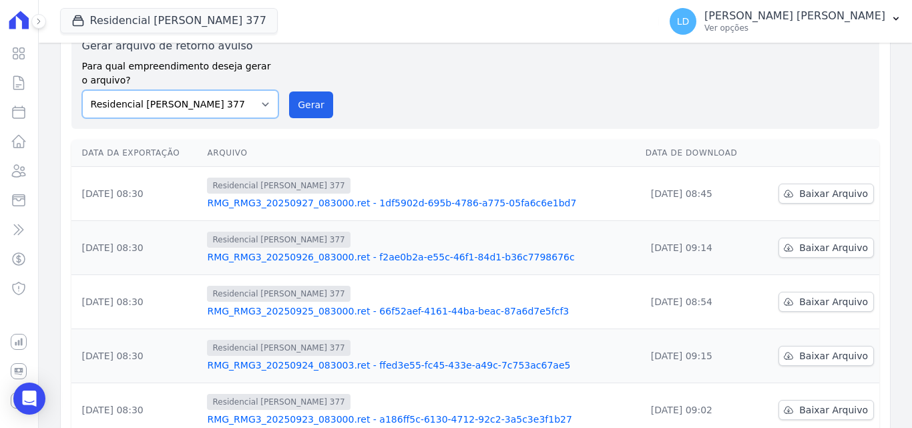
click at [219, 111] on select "Construtora Italiana Residencial [PERSON_NAME] 277 Residencial [PERSON_NAME][ST…" at bounding box center [180, 104] width 197 height 28
click at [82, 90] on select "Construtora Italiana Residencial [PERSON_NAME] 277 Residencial [PERSON_NAME][ST…" at bounding box center [180, 104] width 197 height 28
click at [308, 99] on button "Gerar" at bounding box center [311, 104] width 44 height 27
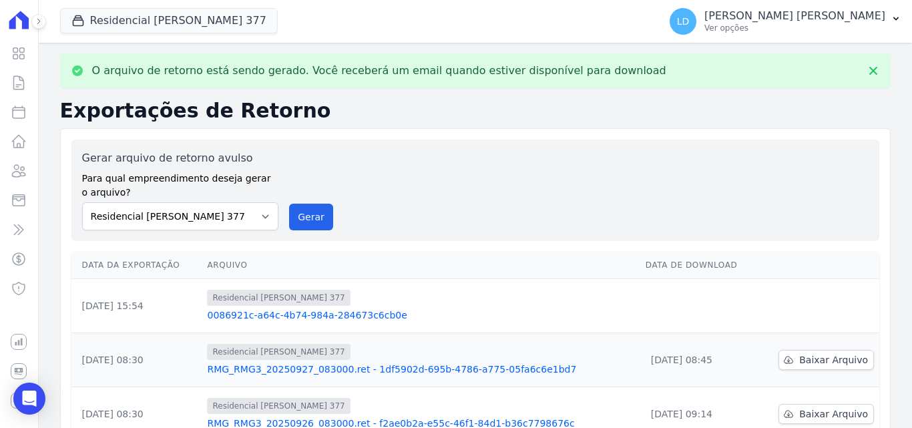
click at [250, 315] on link "0086921c-a64c-4b74-984a-284673c6cb0e" at bounding box center [420, 314] width 427 height 13
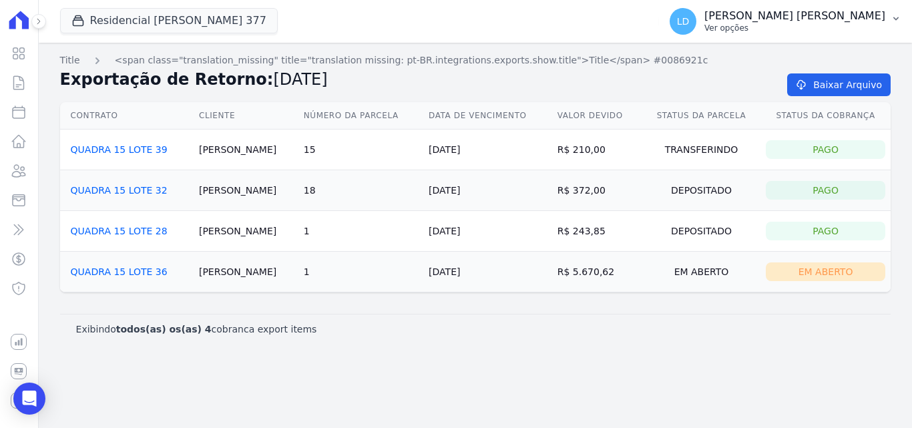
click at [846, 19] on p "[PERSON_NAME] [PERSON_NAME]" at bounding box center [794, 15] width 181 height 13
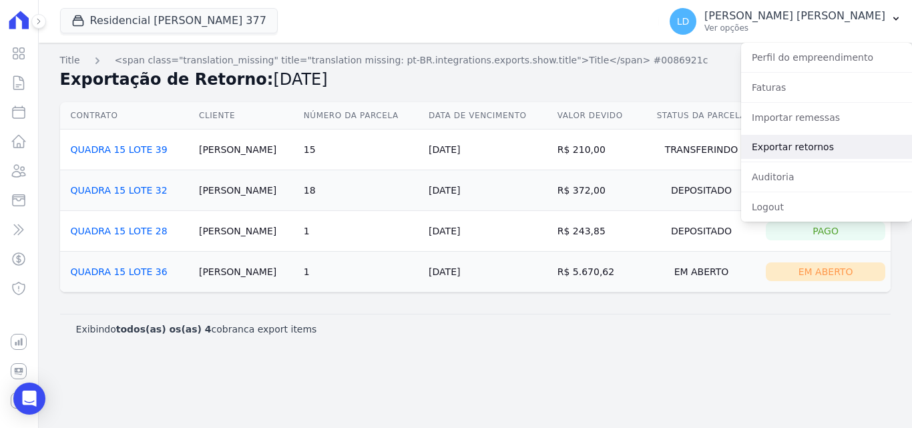
click at [823, 150] on link "Exportar retornos" at bounding box center [826, 147] width 171 height 24
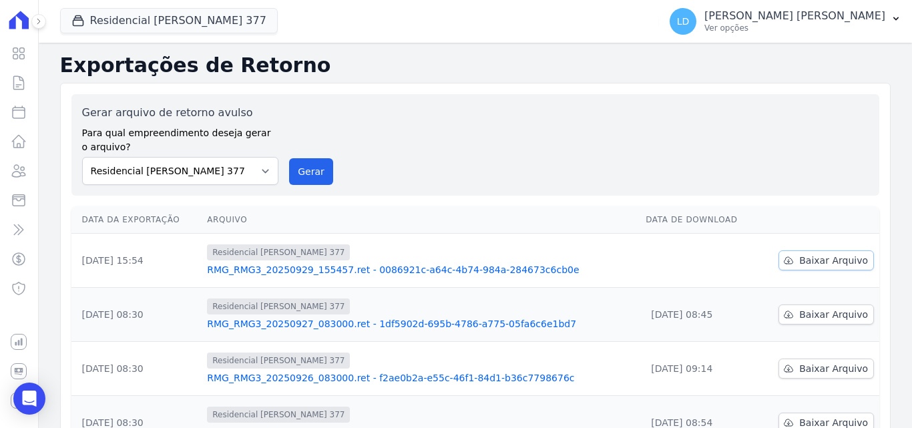
click at [802, 262] on span "Baixar Arquivo" at bounding box center [833, 260] width 69 height 13
click at [19, 171] on icon at bounding box center [19, 171] width 16 height 16
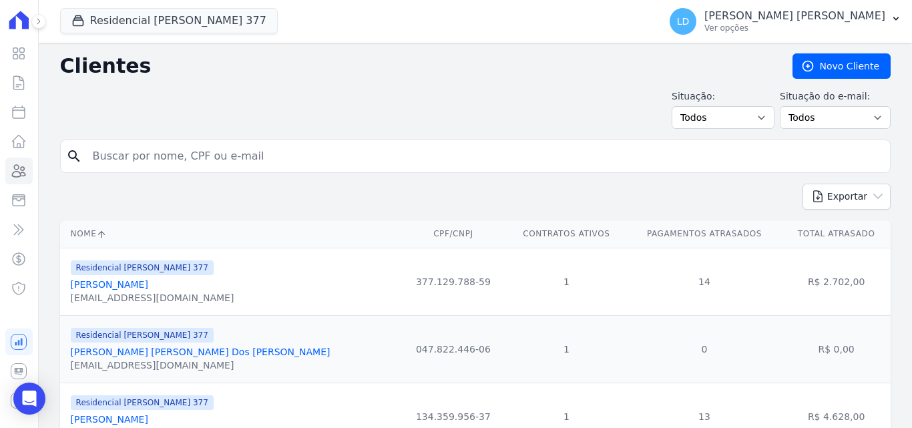
click at [136, 150] on input "search" at bounding box center [485, 156] width 800 height 27
paste input "[PERSON_NAME]"
type input "[PERSON_NAME]"
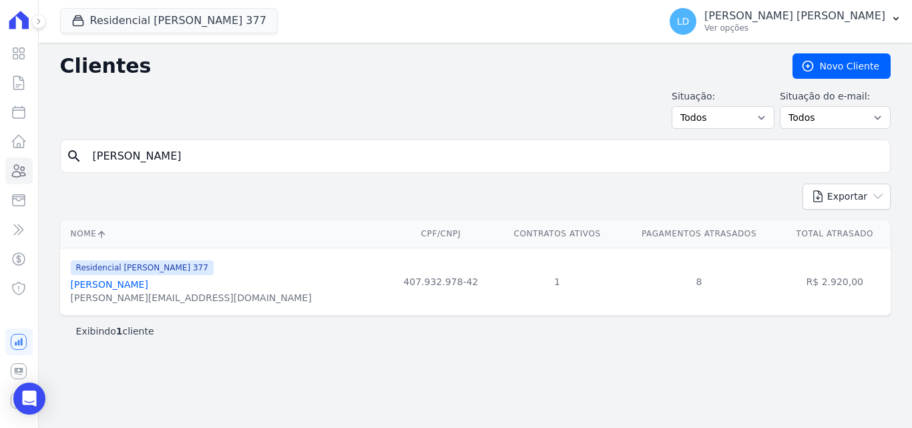
click at [127, 288] on link "[PERSON_NAME]" at bounding box center [109, 284] width 77 height 11
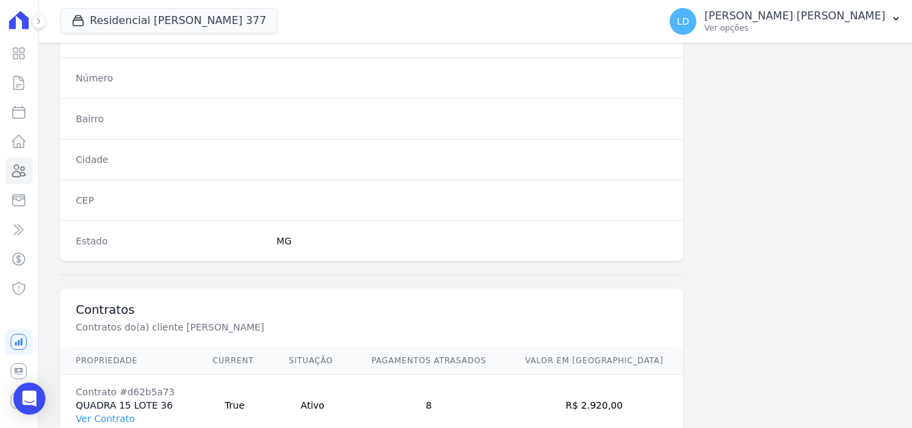
scroll to position [821, 0]
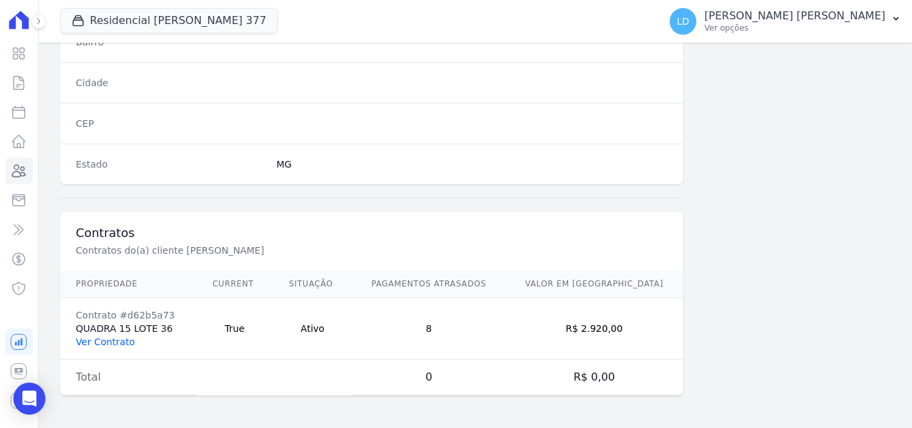
click at [112, 338] on link "Ver Contrato" at bounding box center [105, 341] width 59 height 11
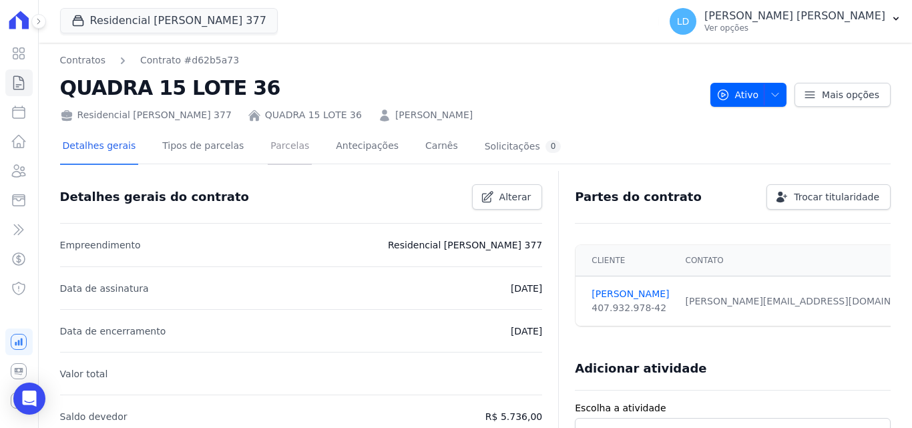
click at [268, 151] on link "Parcelas" at bounding box center [290, 147] width 44 height 35
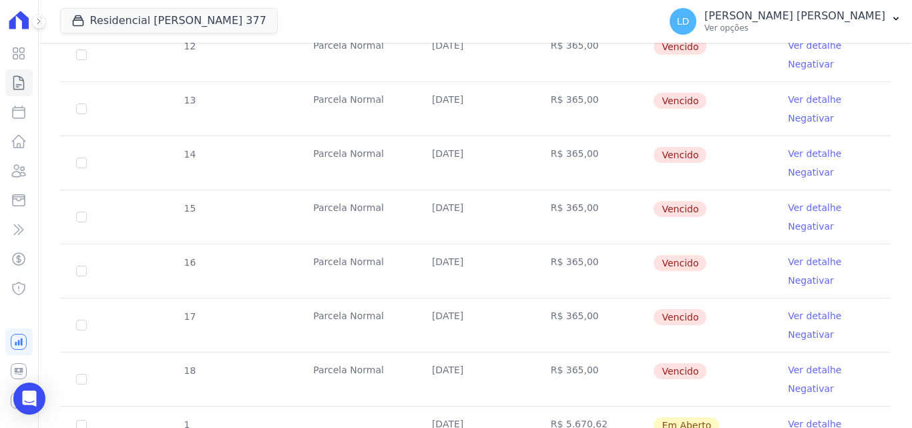
scroll to position [512, 0]
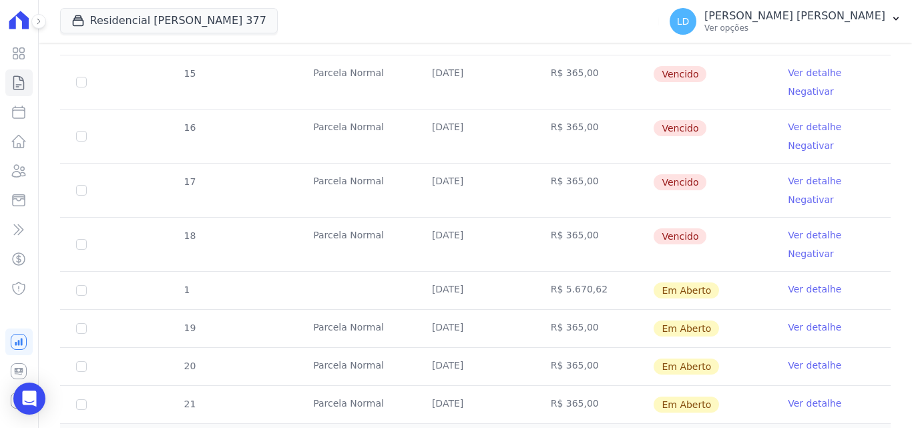
click at [788, 286] on link "Ver detalhe" at bounding box center [814, 288] width 53 height 13
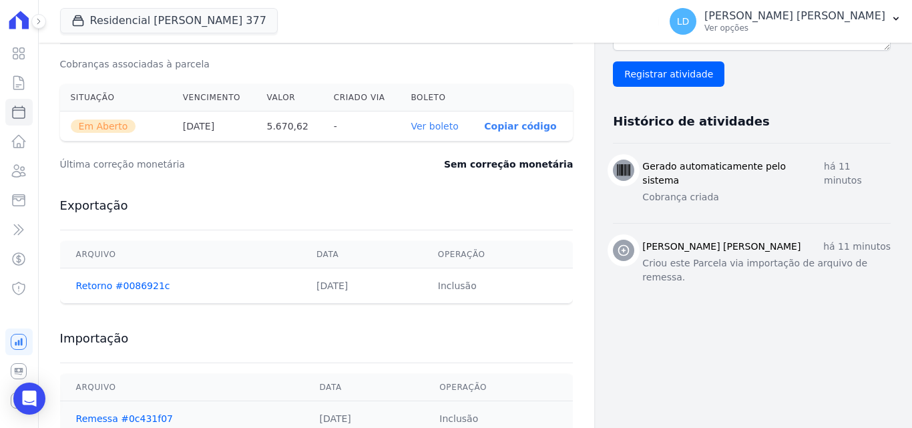
scroll to position [420, 0]
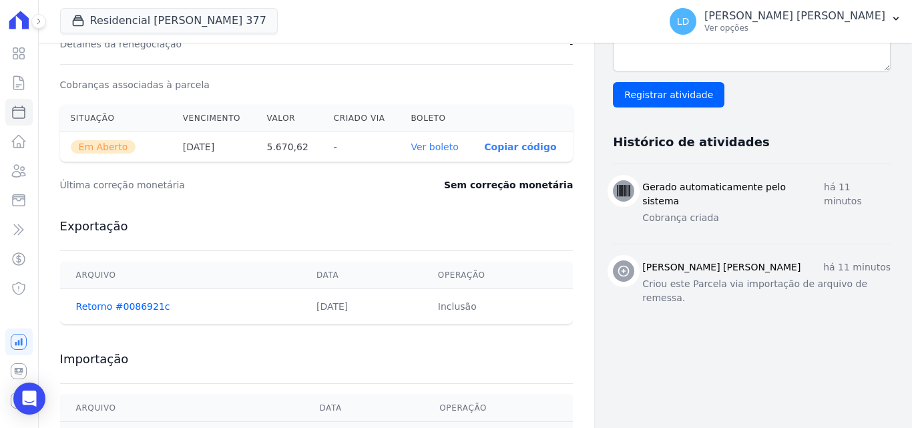
click at [435, 148] on link "Ver boleto" at bounding box center [434, 147] width 47 height 11
